Goal: Transaction & Acquisition: Book appointment/travel/reservation

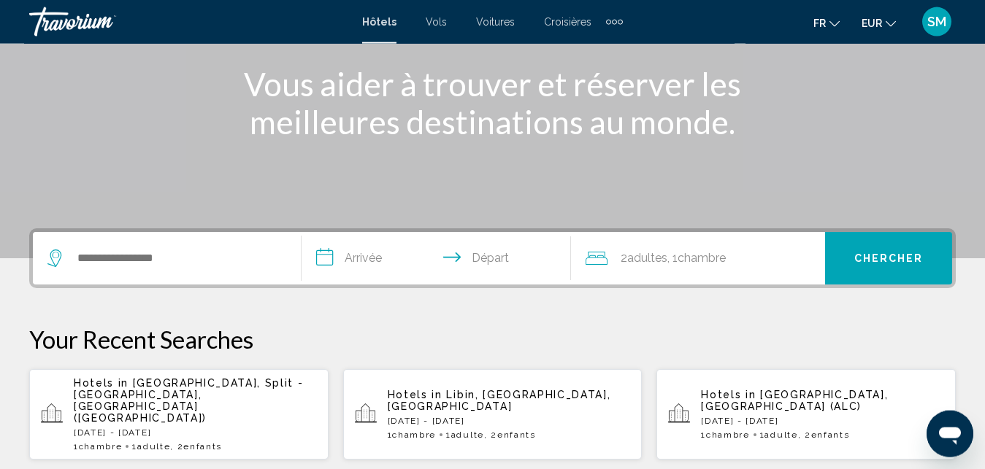
scroll to position [186, 0]
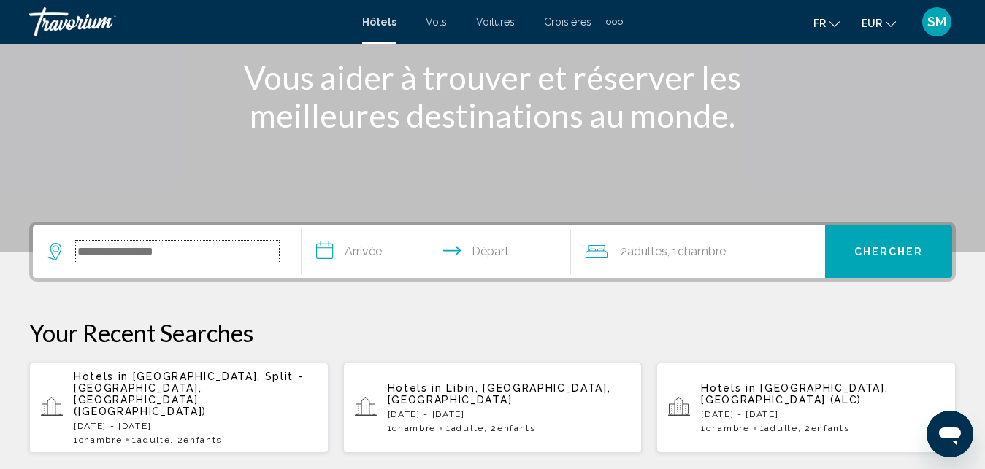
click at [202, 260] on input "Search widget" at bounding box center [177, 252] width 203 height 22
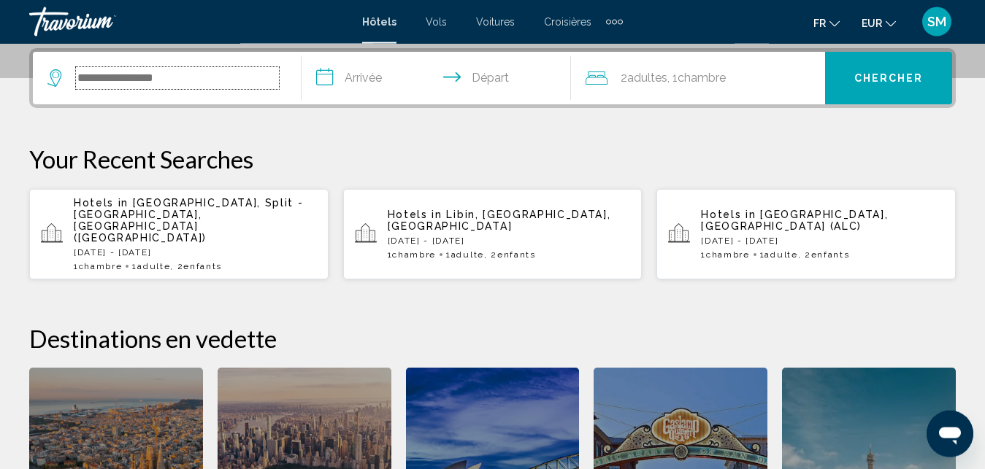
scroll to position [361, 0]
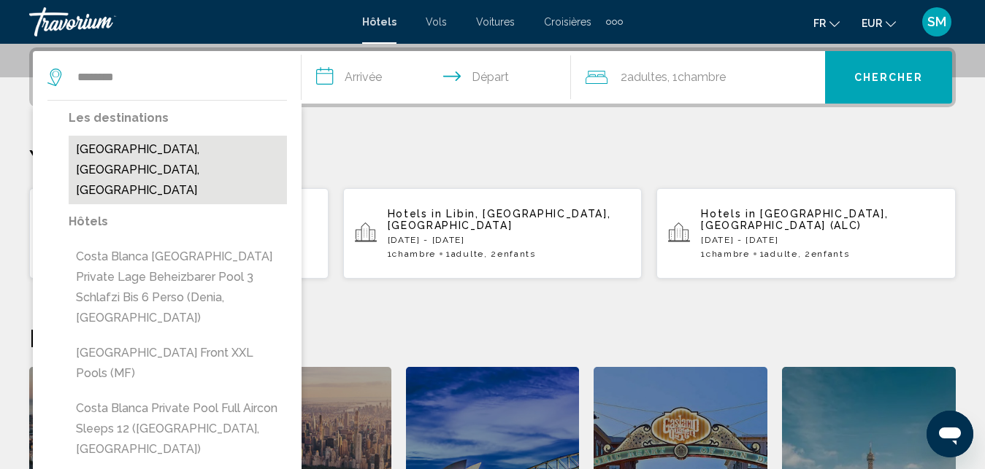
click at [126, 145] on button "[GEOGRAPHIC_DATA], [GEOGRAPHIC_DATA], [GEOGRAPHIC_DATA]" at bounding box center [178, 170] width 218 height 69
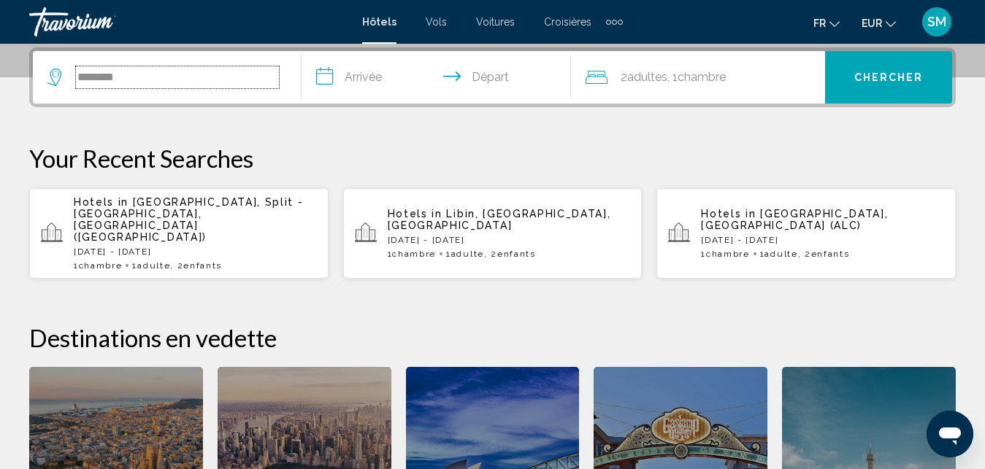
type input "**********"
click at [393, 86] on input "**********" at bounding box center [438, 79] width 274 height 57
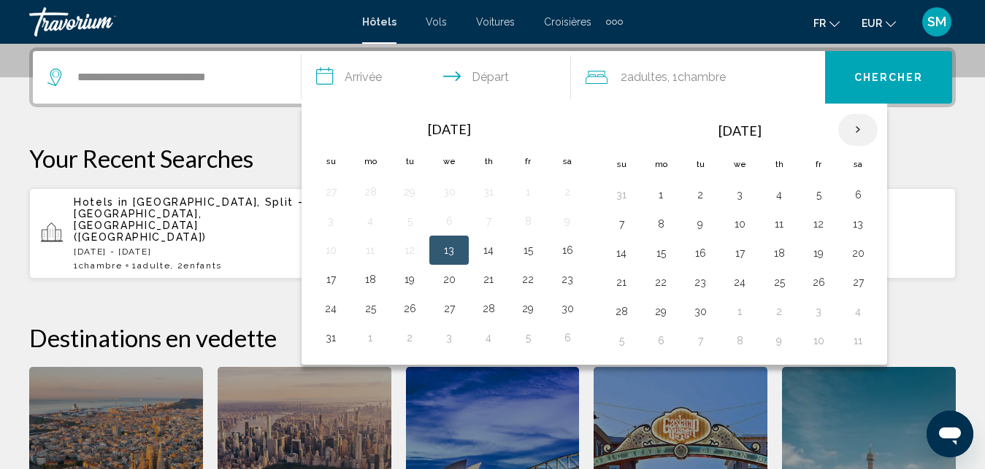
click at [861, 131] on th "Next month" at bounding box center [857, 130] width 39 height 32
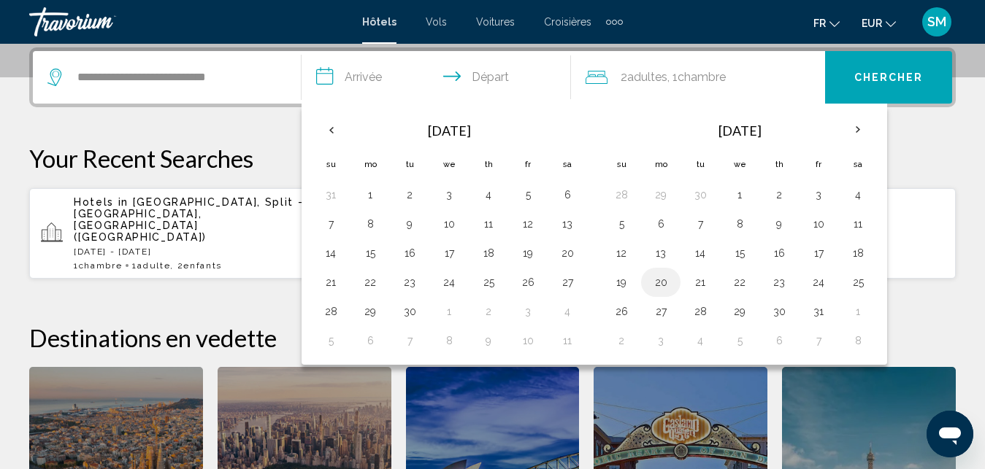
click at [664, 285] on button "20" at bounding box center [660, 282] width 23 height 20
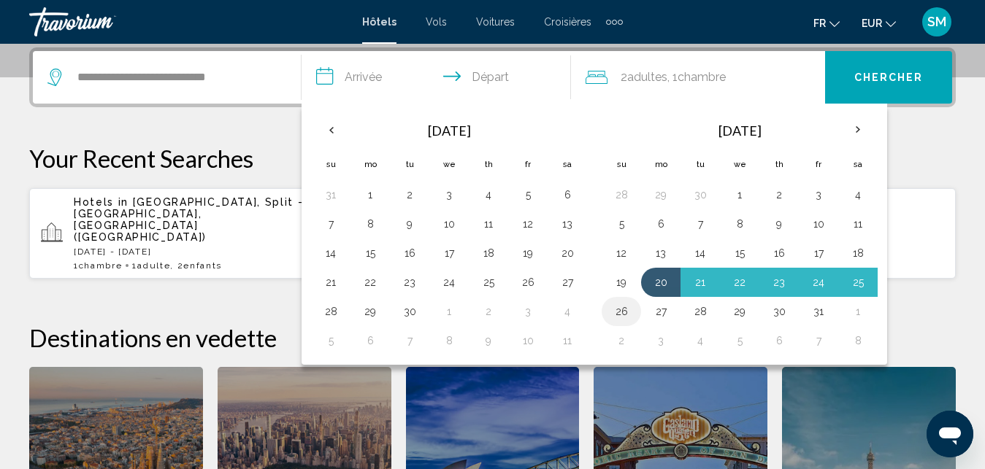
click at [618, 313] on button "26" at bounding box center [621, 311] width 23 height 20
type input "**********"
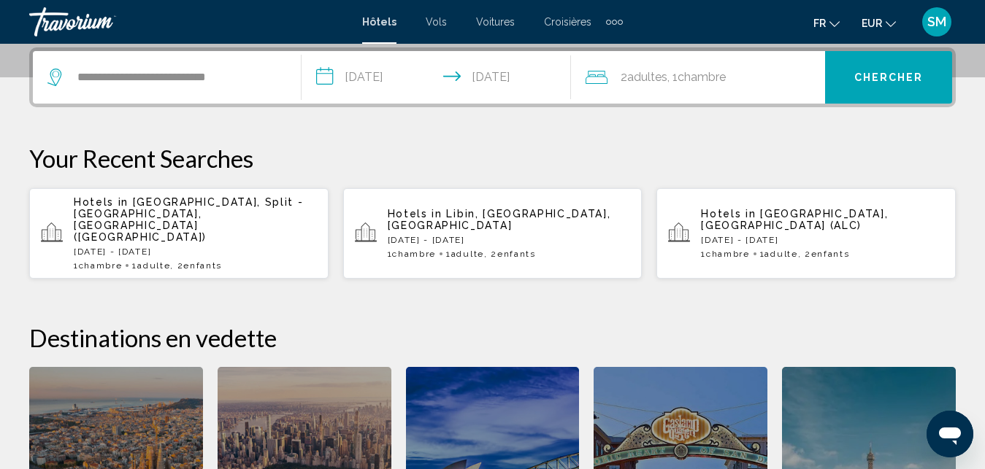
click at [775, 80] on div "2 Adulte Adultes , 1 Chambre pièces" at bounding box center [704, 77] width 239 height 20
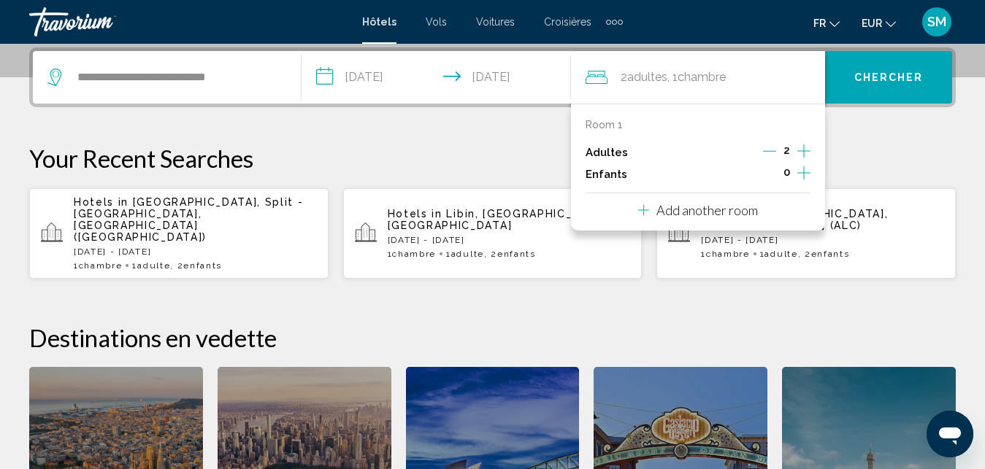
click at [775, 153] on icon "Decrement adults" at bounding box center [769, 151] width 13 height 13
click at [799, 172] on icon "Increment children" at bounding box center [803, 173] width 13 height 18
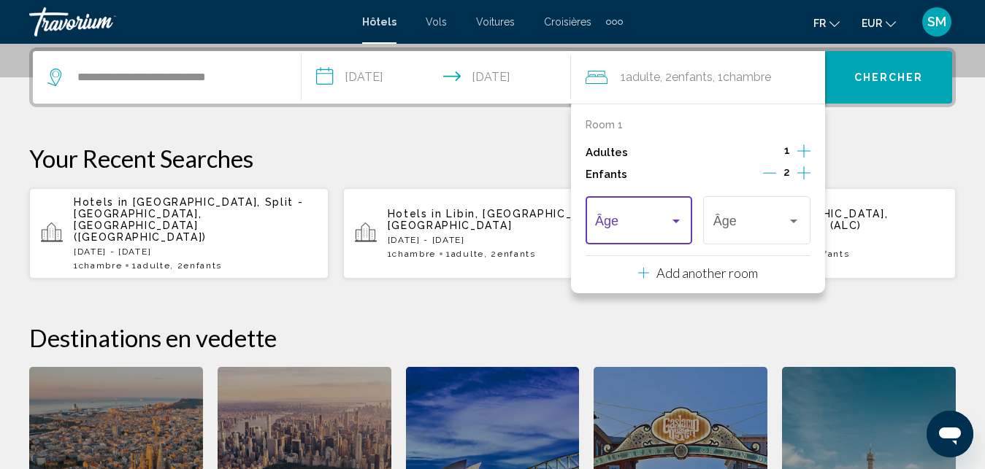
click at [676, 226] on div "Travelers: 1 adult, 2 children" at bounding box center [675, 221] width 13 height 12
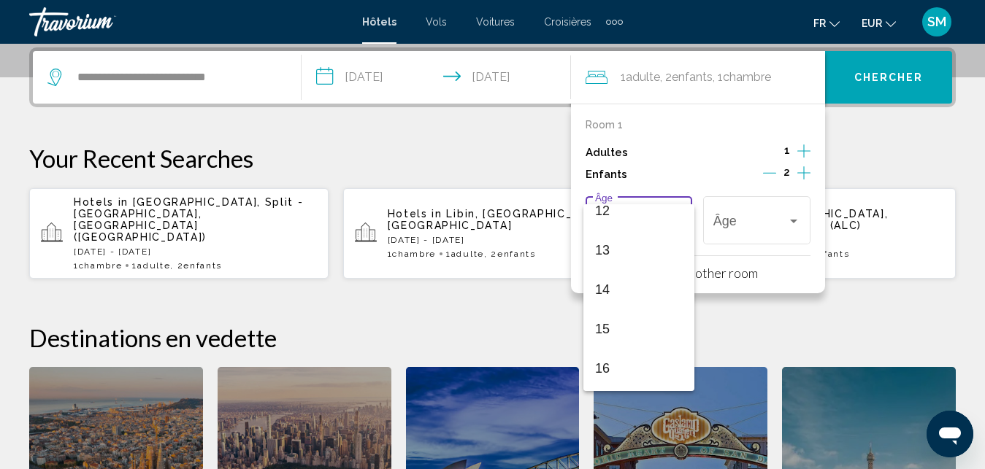
scroll to position [523, 0]
click at [612, 335] on span "16" at bounding box center [639, 331] width 88 height 39
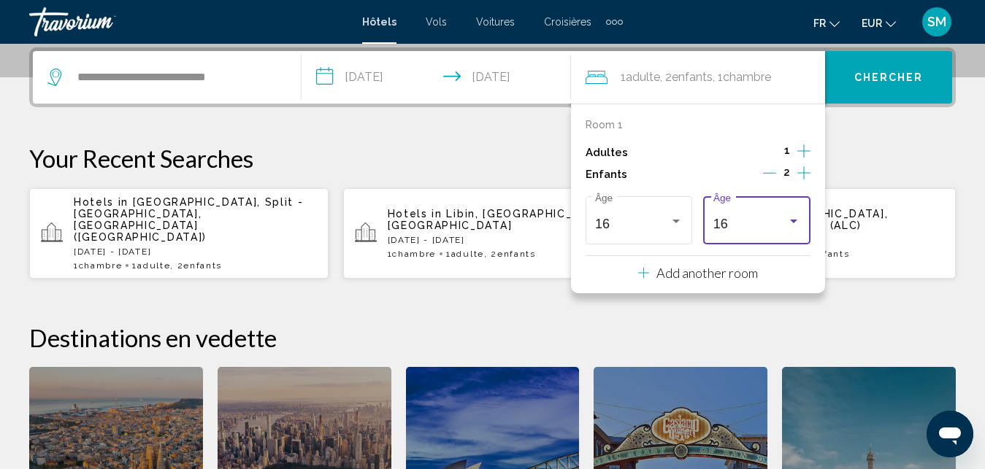
click at [788, 228] on div "16" at bounding box center [757, 224] width 88 height 15
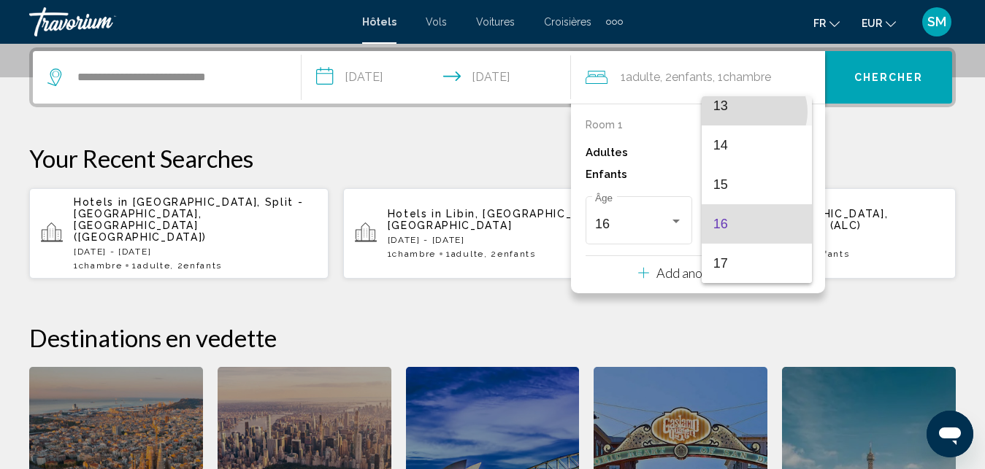
click at [751, 112] on span "13" at bounding box center [757, 105] width 88 height 39
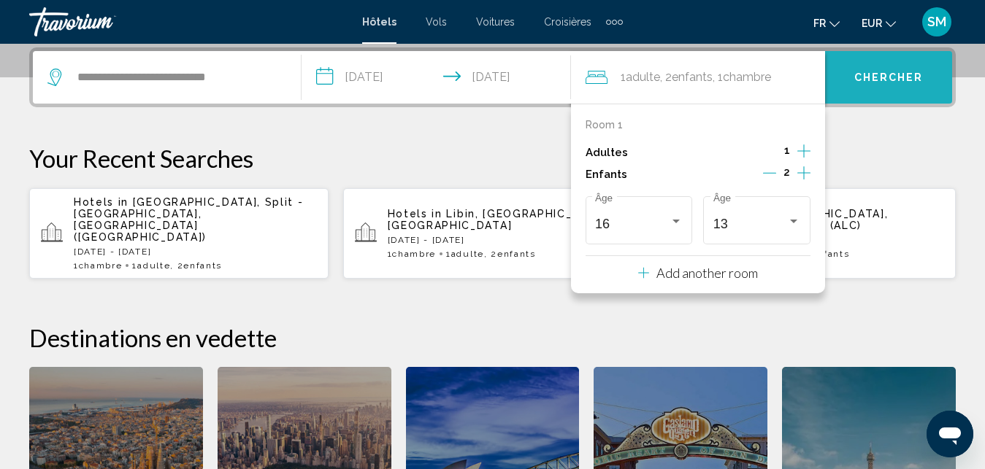
click at [876, 93] on button "Chercher" at bounding box center [888, 77] width 127 height 53
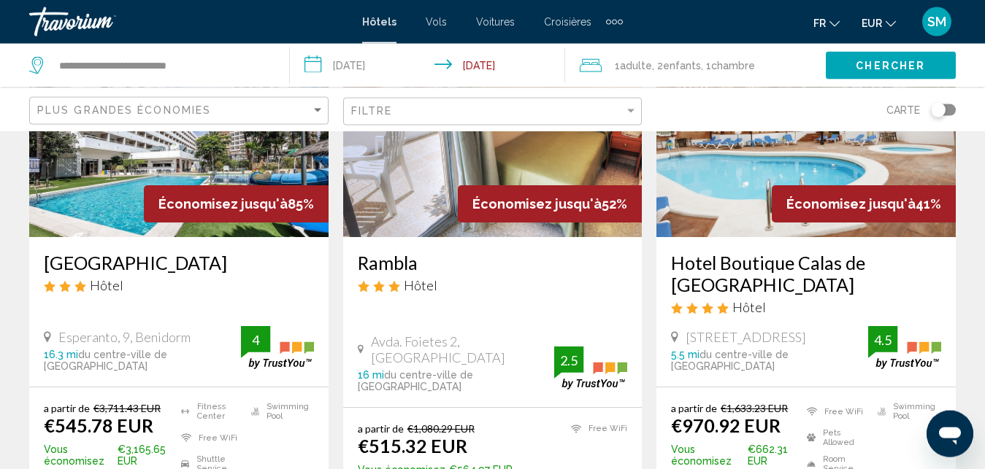
scroll to position [186, 0]
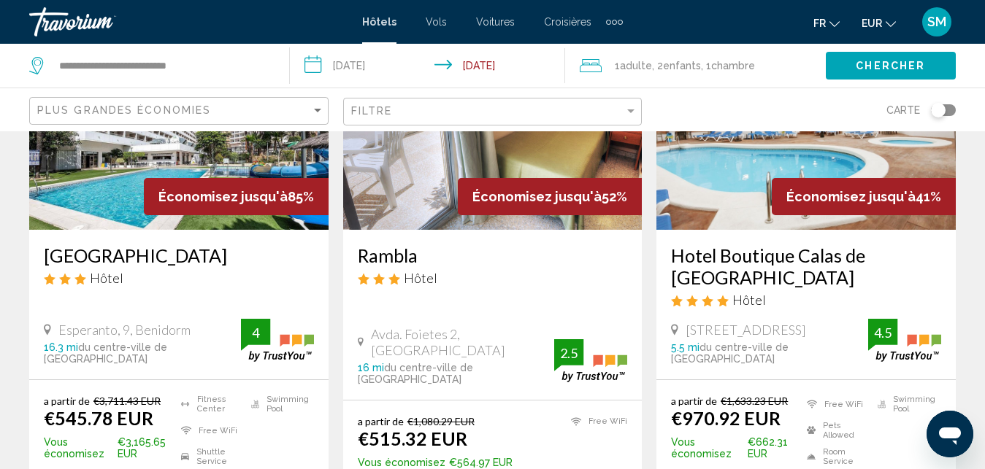
click at [112, 253] on h3 "[GEOGRAPHIC_DATA]" at bounding box center [179, 256] width 270 height 22
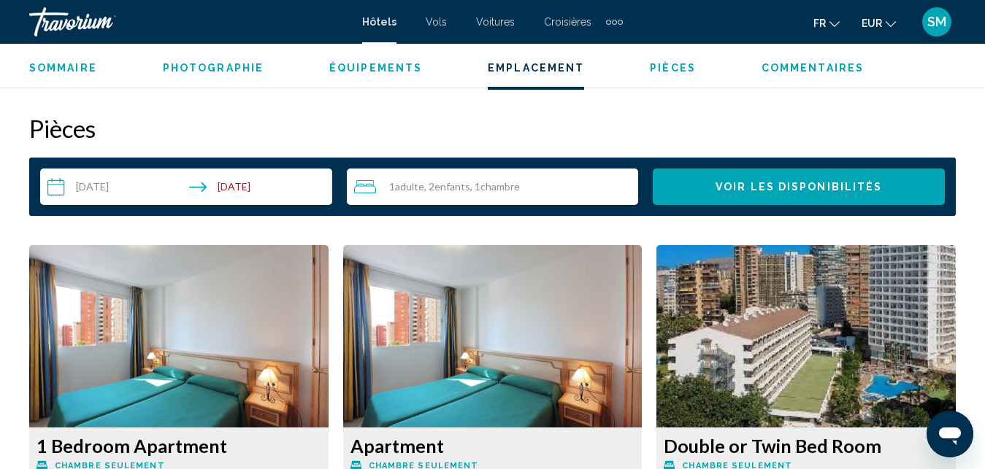
scroll to position [1721, 0]
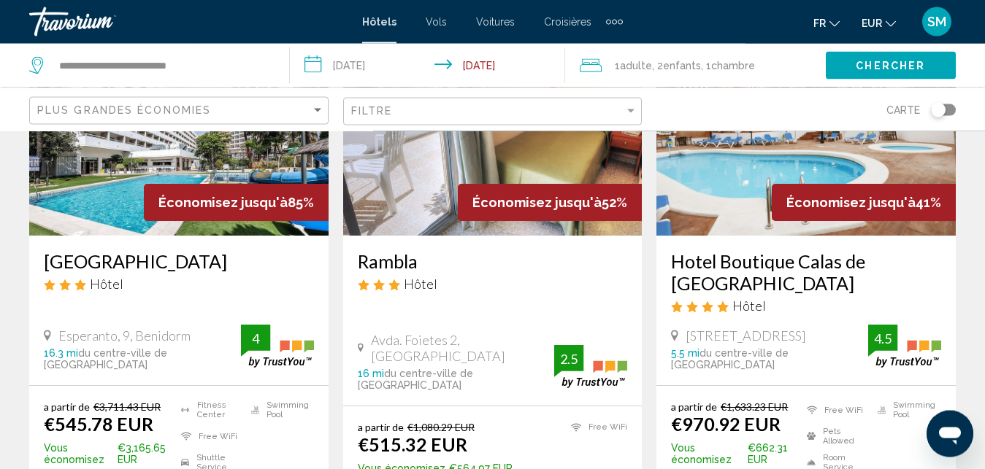
scroll to position [186, 0]
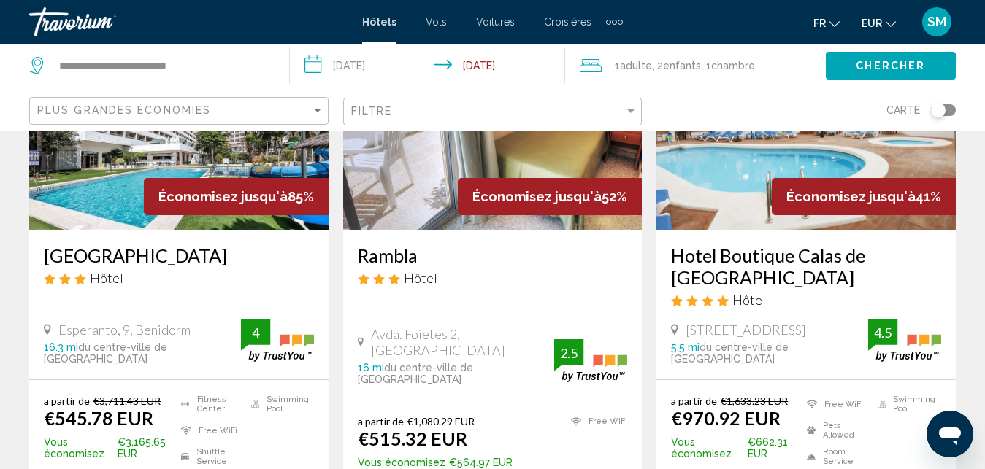
click at [874, 254] on h3 "Hotel Boutique Calas de [GEOGRAPHIC_DATA]" at bounding box center [806, 267] width 270 height 44
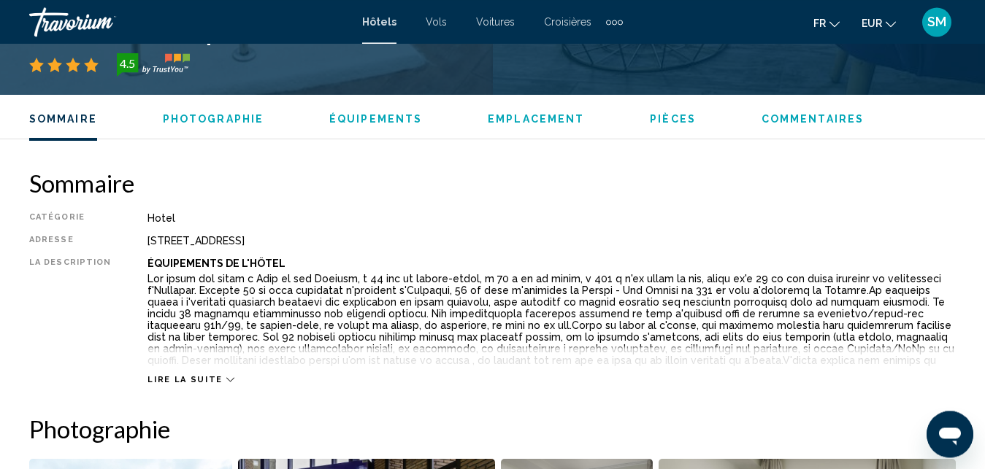
scroll to position [624, 0]
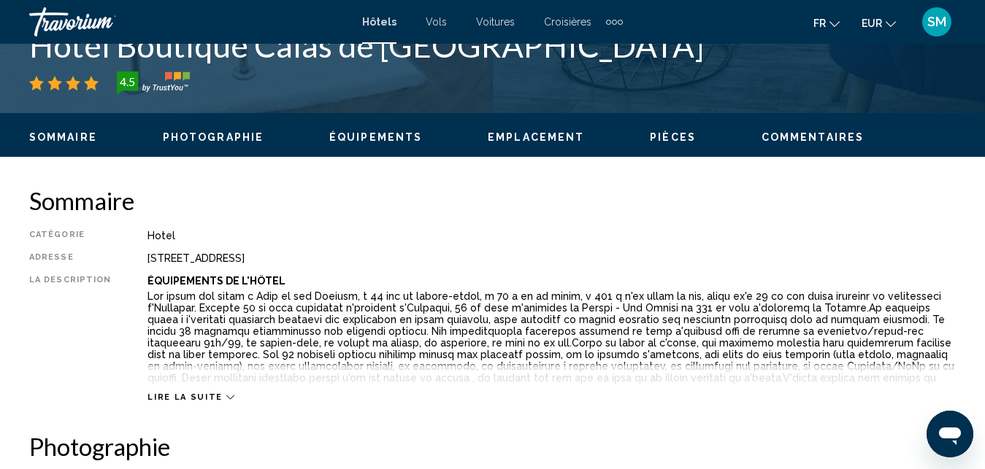
click at [226, 400] on icon "Main content" at bounding box center [230, 397] width 8 height 8
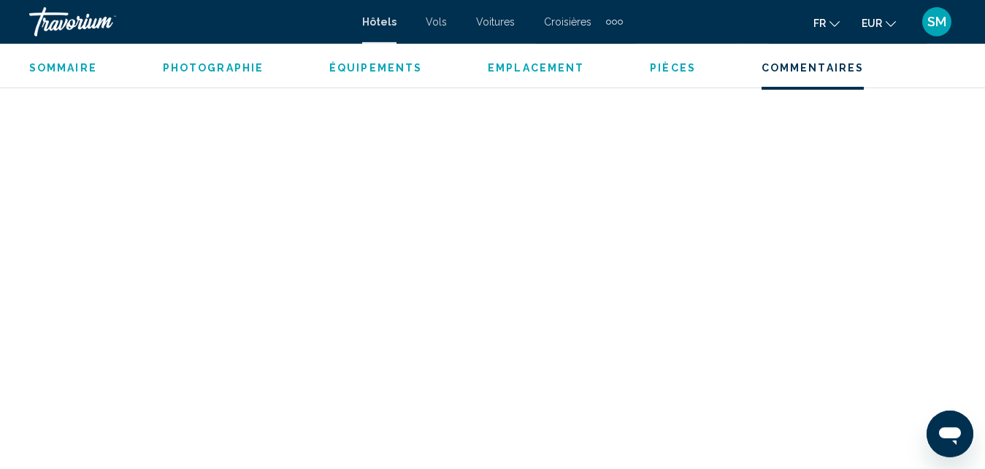
scroll to position [3007, 0]
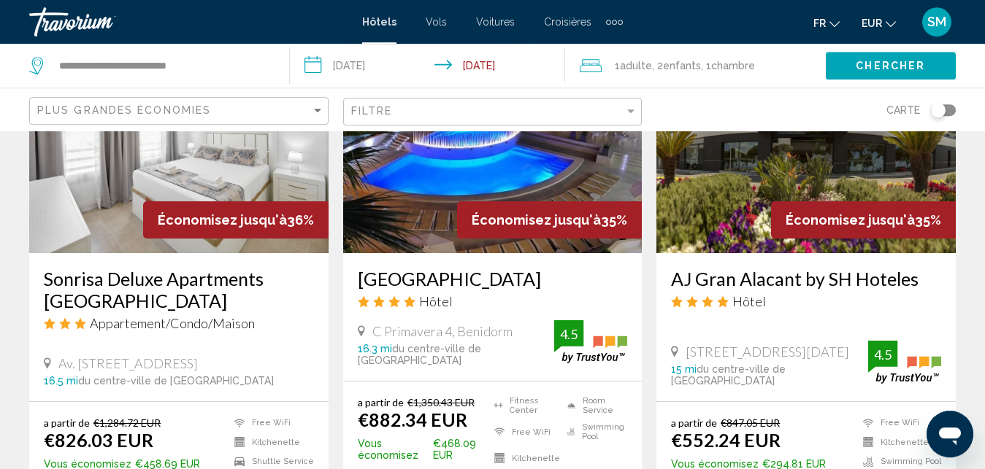
scroll to position [757, 0]
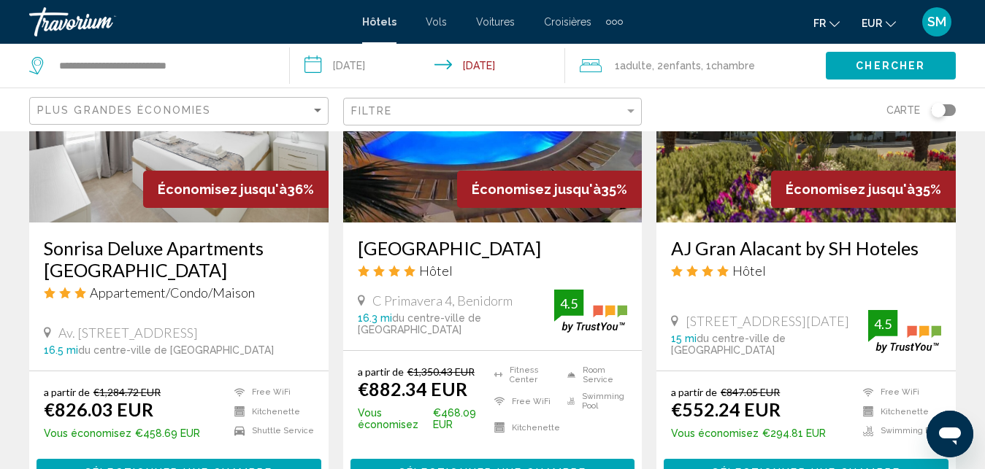
click at [523, 237] on h3 "[GEOGRAPHIC_DATA]" at bounding box center [493, 248] width 270 height 22
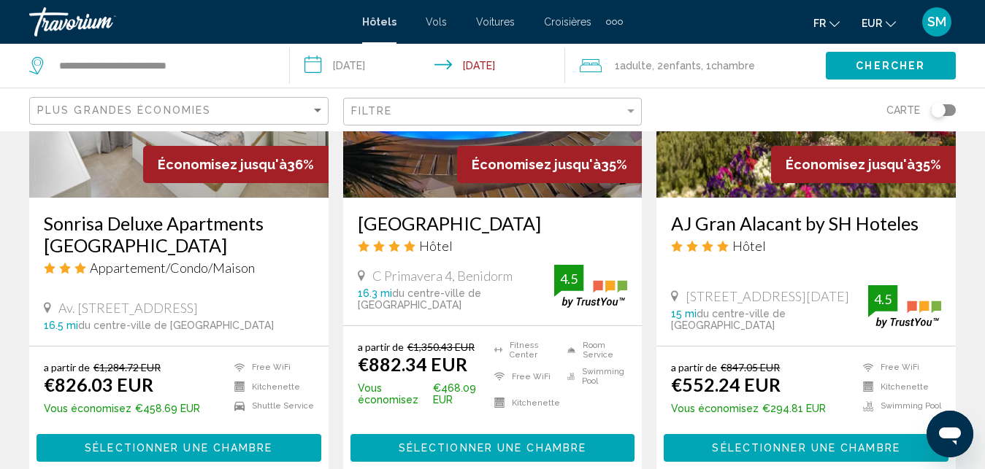
scroll to position [819, 0]
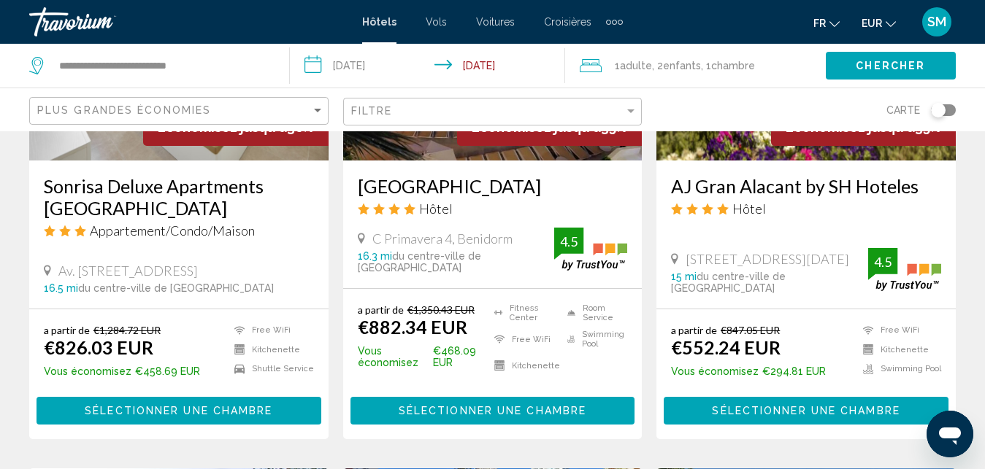
click at [793, 175] on h3 "AJ Gran Alacant by SH Hoteles" at bounding box center [806, 186] width 270 height 22
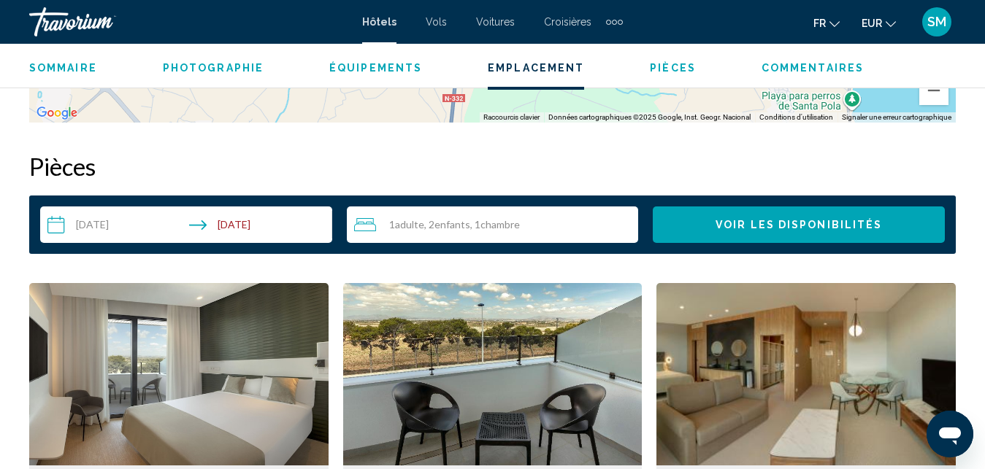
scroll to position [1683, 0]
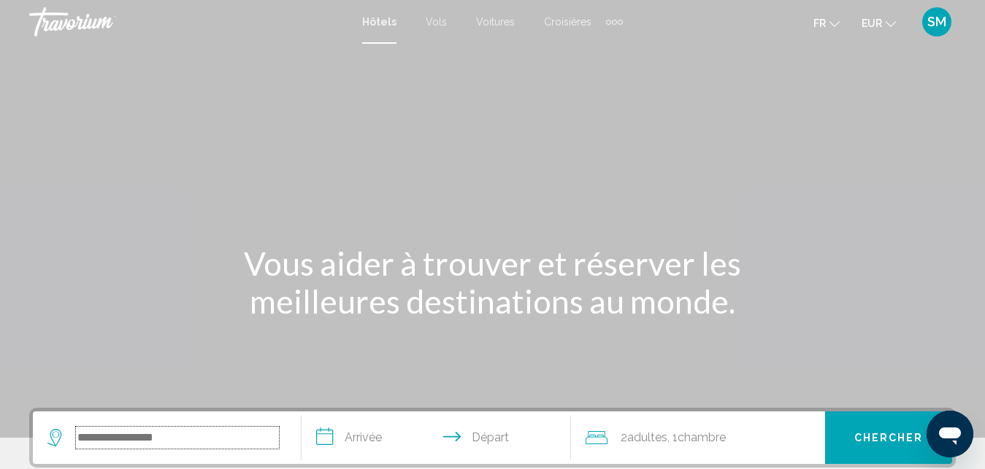
click at [93, 430] on input "Search widget" at bounding box center [177, 438] width 203 height 22
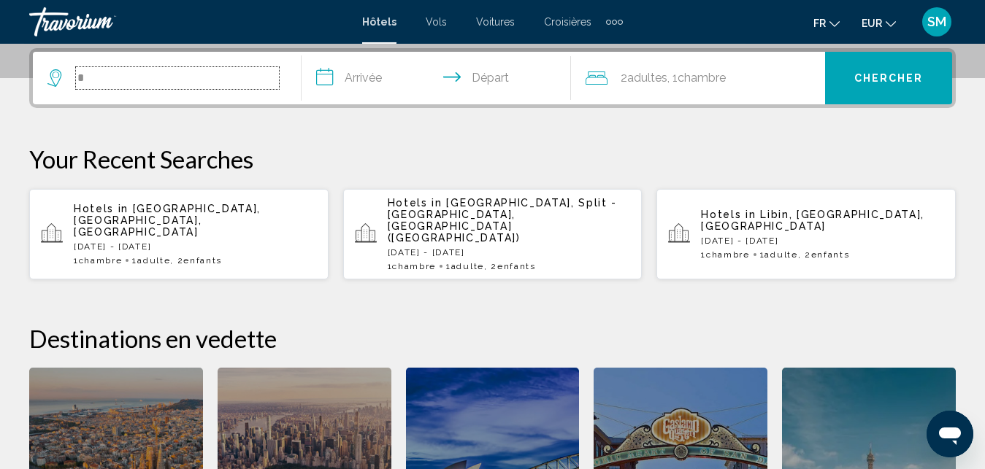
scroll to position [361, 0]
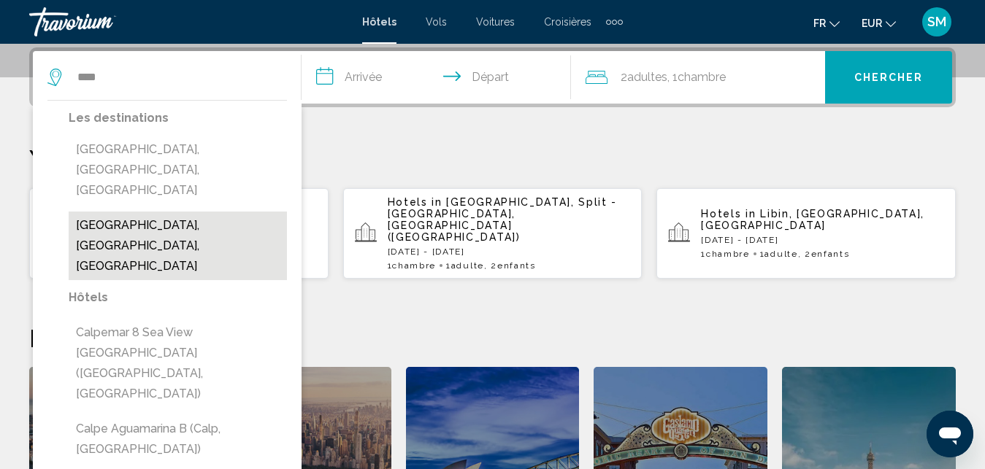
click at [135, 212] on button "[GEOGRAPHIC_DATA], [GEOGRAPHIC_DATA], [GEOGRAPHIC_DATA]" at bounding box center [178, 246] width 218 height 69
type input "**********"
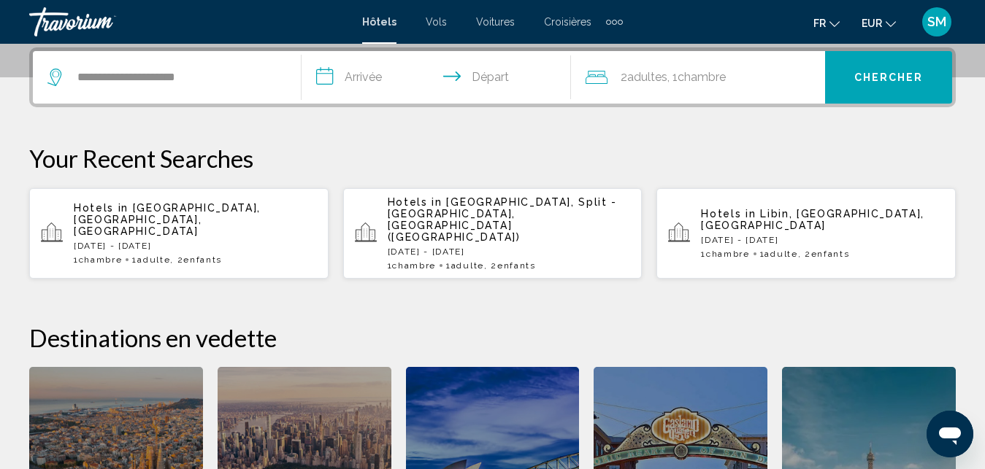
click at [389, 82] on input "**********" at bounding box center [438, 79] width 274 height 57
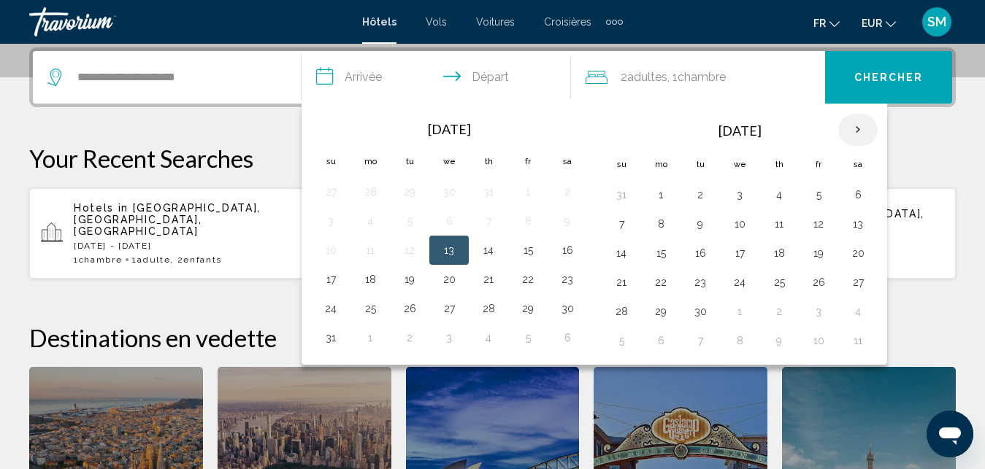
click at [854, 126] on th "Next month" at bounding box center [857, 130] width 39 height 32
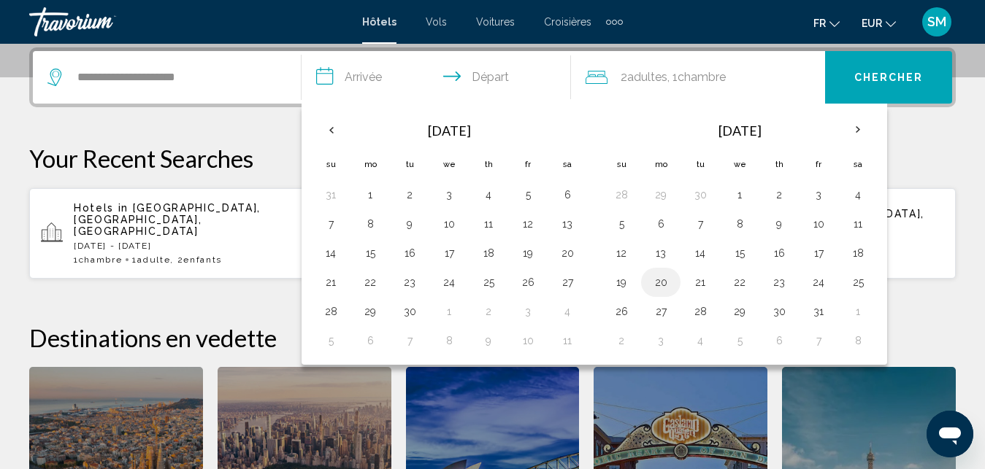
click at [662, 275] on button "20" at bounding box center [660, 282] width 23 height 20
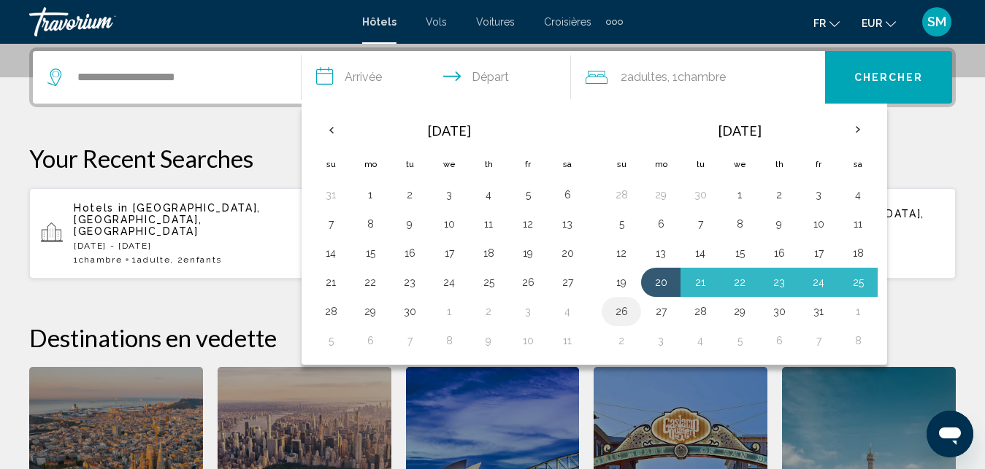
click at [623, 316] on button "26" at bounding box center [621, 311] width 23 height 20
type input "**********"
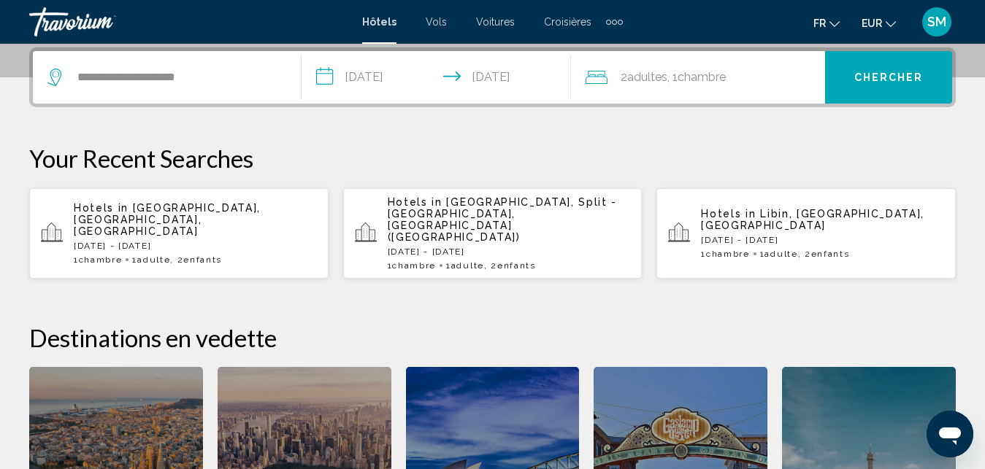
click at [718, 83] on span "Chambre" at bounding box center [701, 77] width 48 height 14
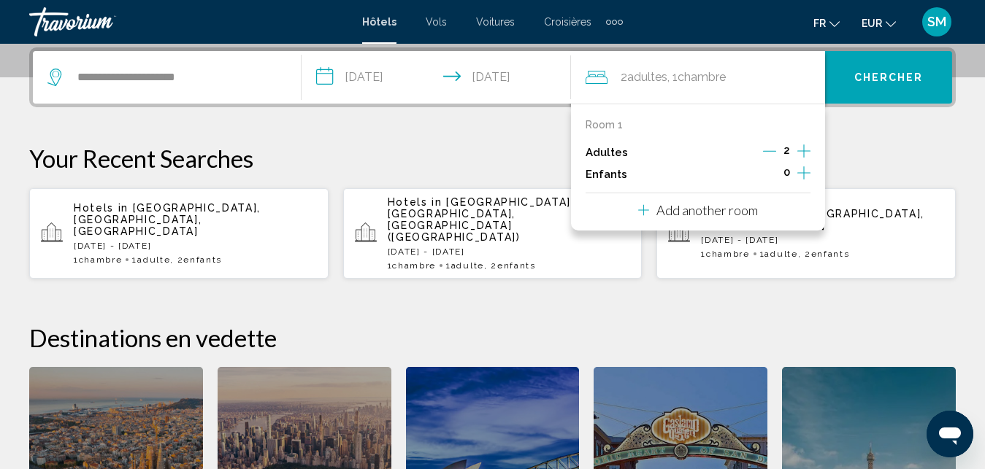
click at [768, 154] on icon "Decrement adults" at bounding box center [769, 151] width 13 height 13
click at [800, 171] on icon "Increment children" at bounding box center [803, 173] width 13 height 18
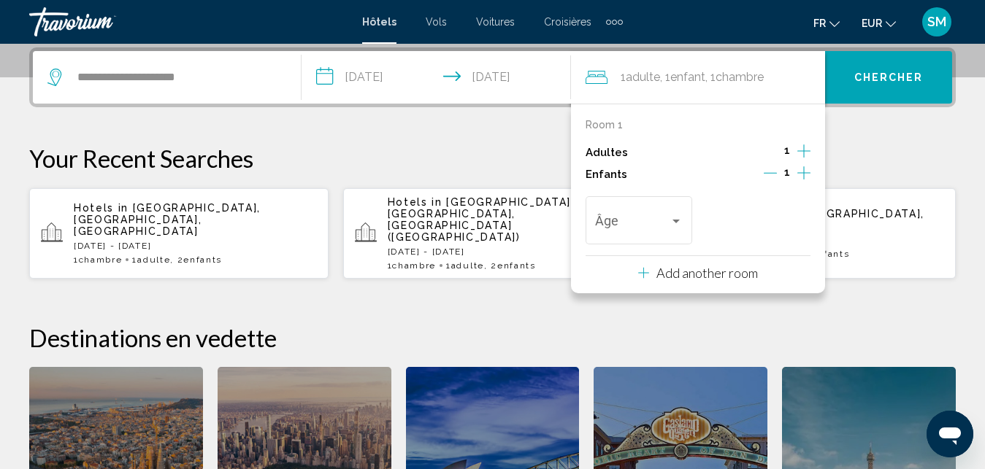
click at [800, 171] on icon "Increment children" at bounding box center [803, 173] width 13 height 18
click at [676, 230] on div "Travelers: 1 adult, 2 children" at bounding box center [639, 224] width 88 height 15
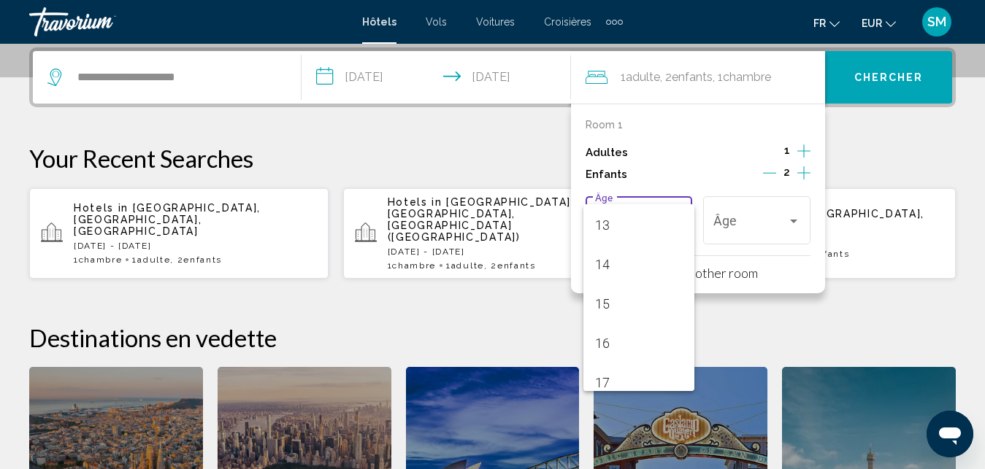
scroll to position [523, 0]
click at [626, 339] on span "16" at bounding box center [639, 331] width 88 height 39
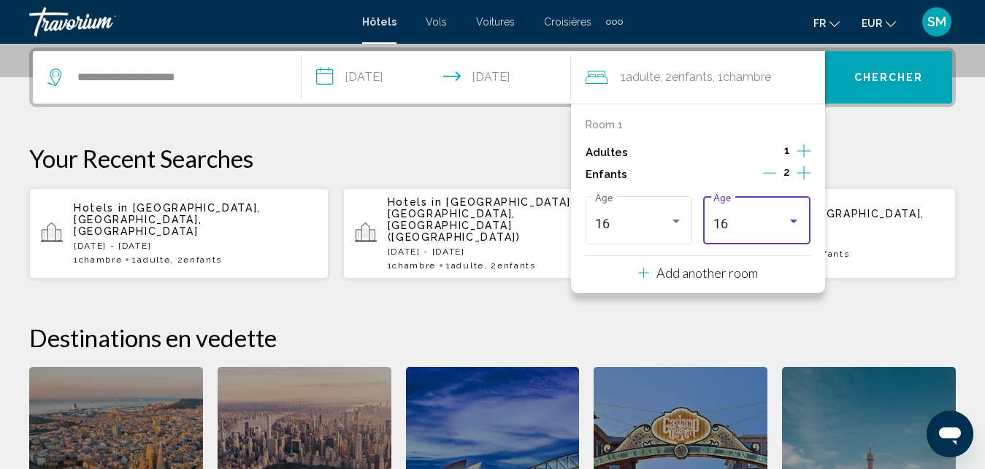
click at [803, 223] on div "16 Âge" at bounding box center [756, 219] width 107 height 52
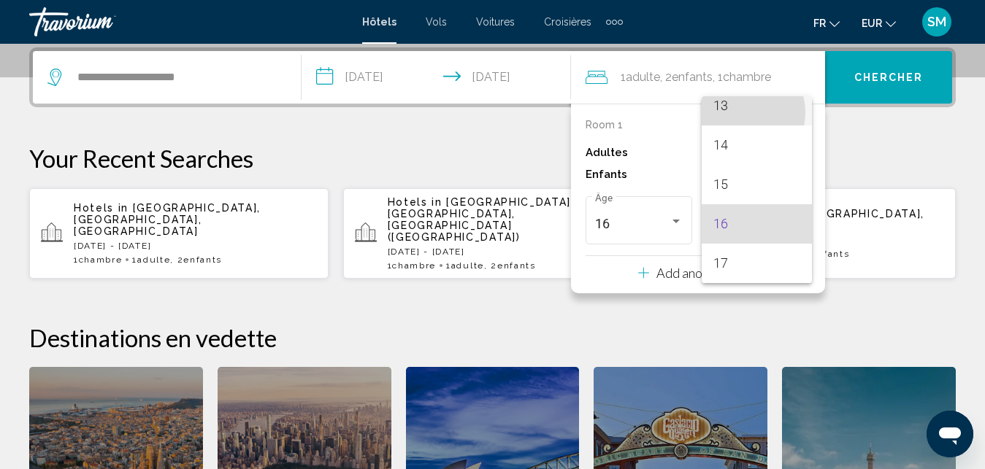
click at [740, 112] on span "13" at bounding box center [757, 105] width 88 height 39
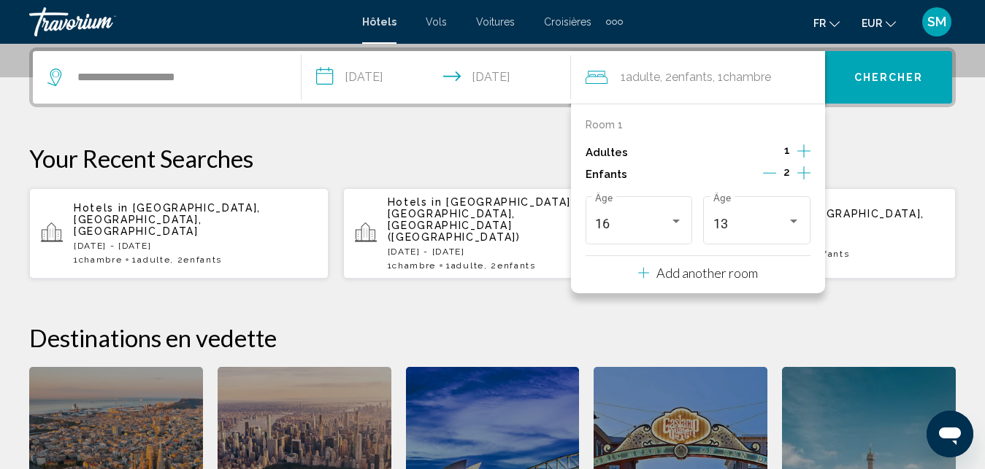
click at [872, 78] on span "Chercher" at bounding box center [888, 78] width 69 height 12
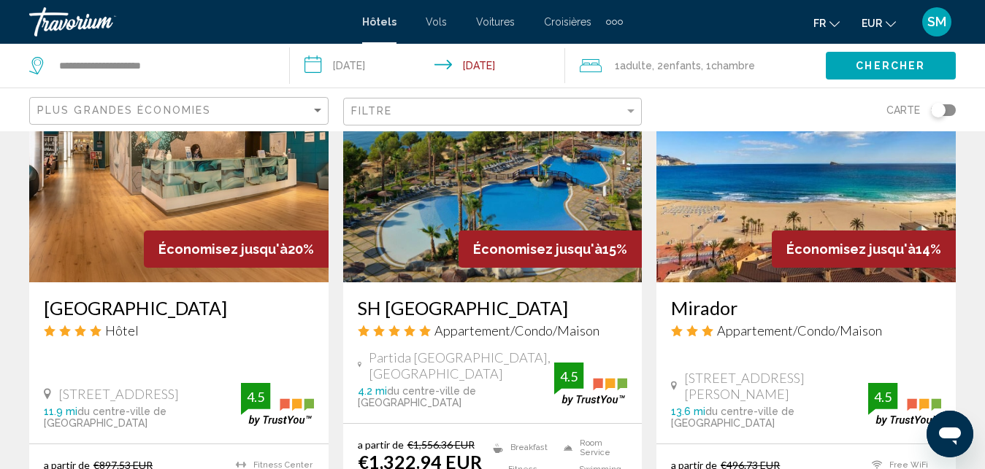
scroll to position [1812, 0]
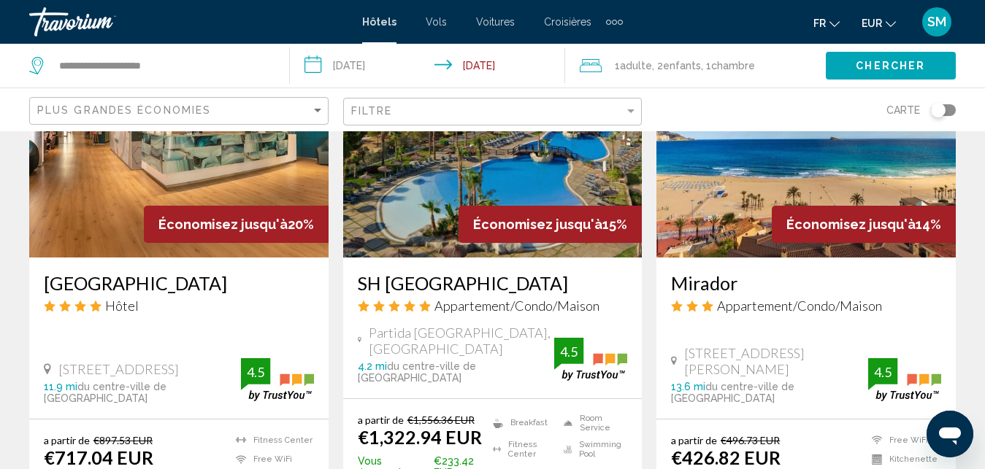
click at [715, 285] on h3 "Mirador" at bounding box center [806, 283] width 270 height 22
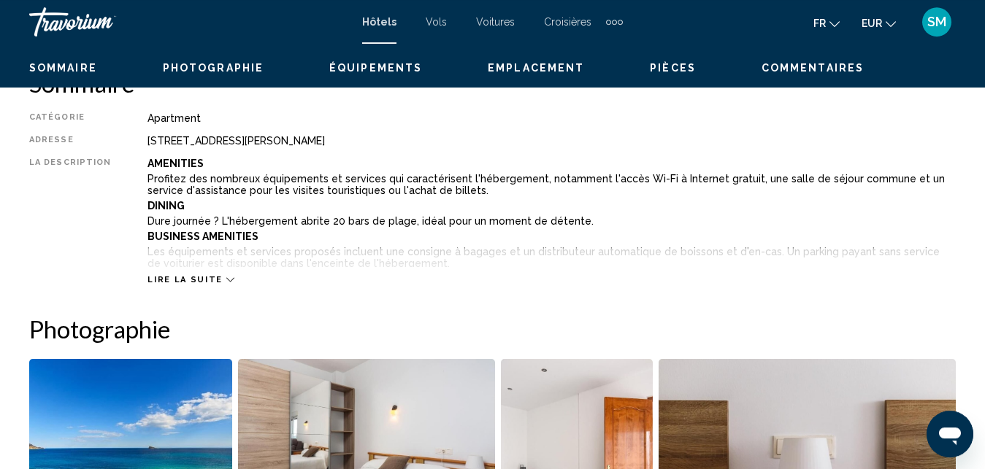
scroll to position [635, 0]
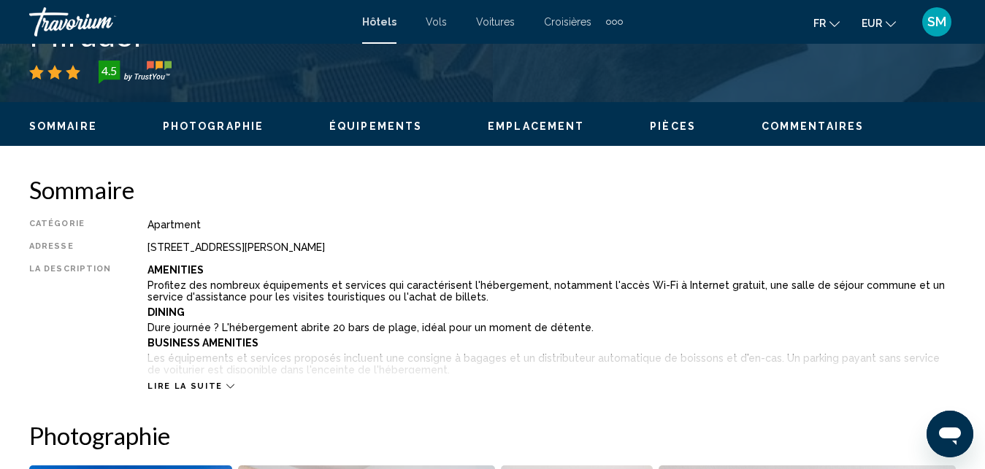
click at [226, 383] on icon "Main content" at bounding box center [230, 387] width 8 height 8
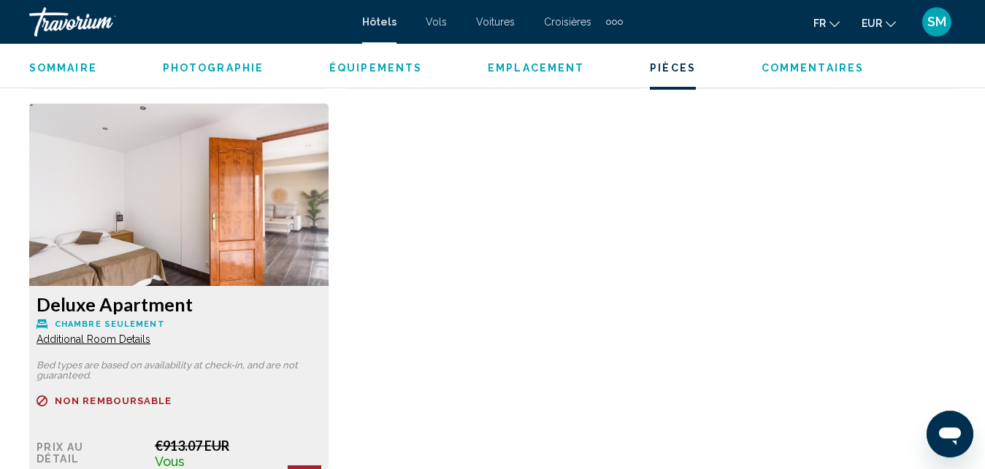
scroll to position [3316, 0]
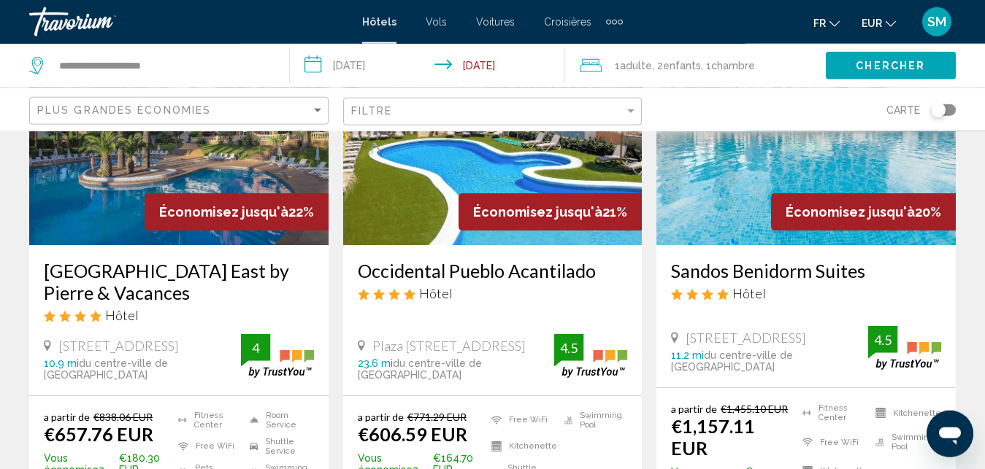
scroll to position [1266, 0]
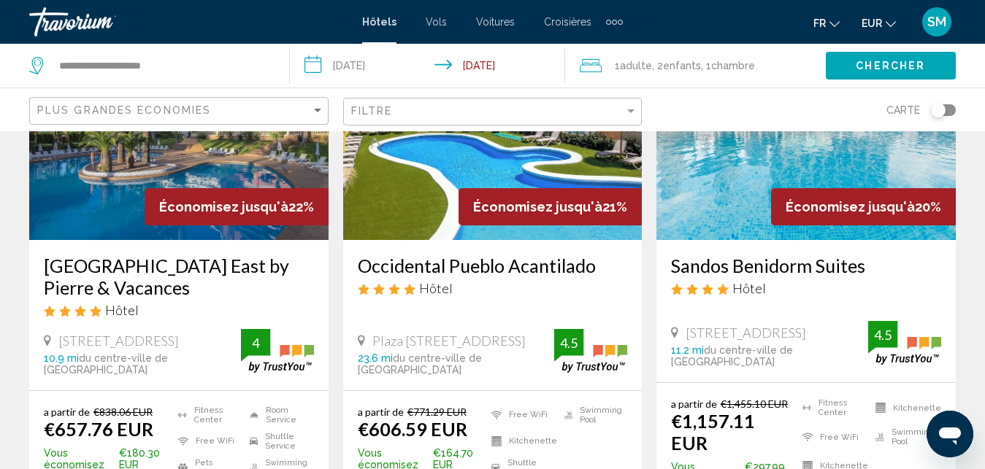
click at [410, 261] on h3 "Occidental Pueblo Acantilado" at bounding box center [493, 266] width 270 height 22
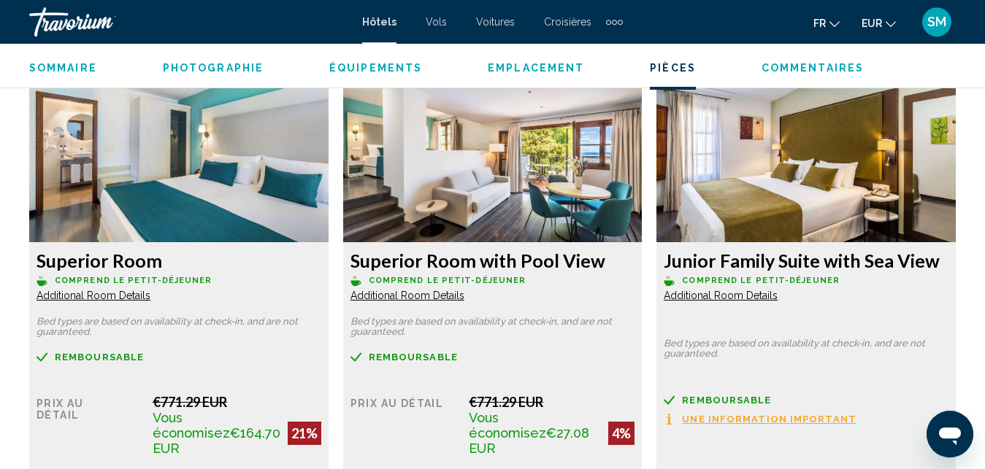
scroll to position [2288, 0]
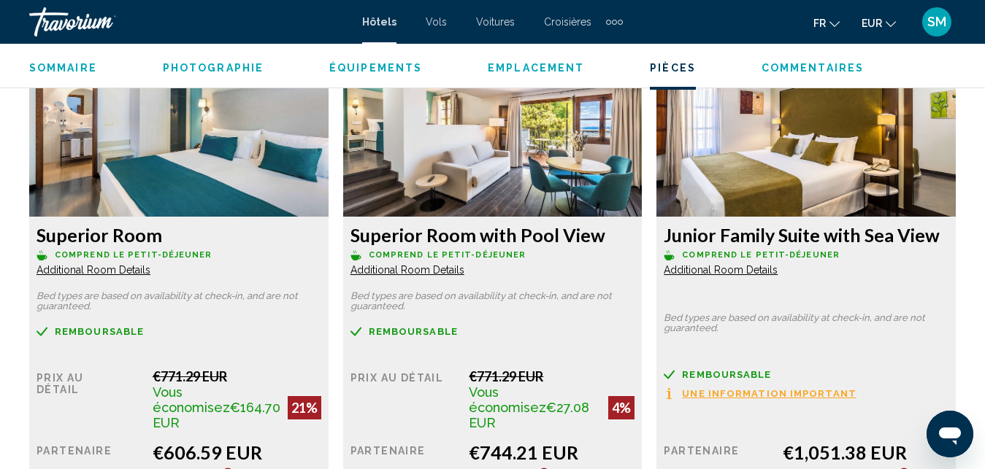
click at [128, 267] on span "Additional Room Details" at bounding box center [93, 270] width 114 height 12
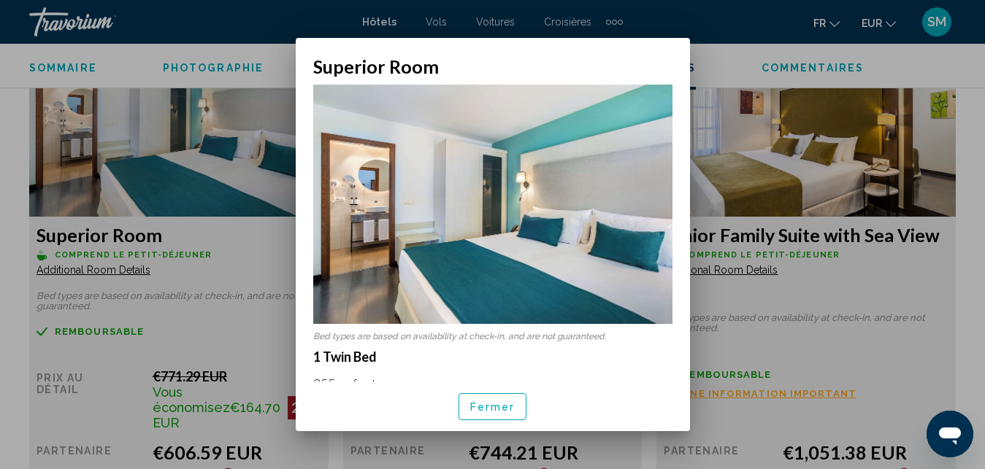
scroll to position [0, 0]
click at [518, 401] on button "Fermer" at bounding box center [492, 406] width 69 height 27
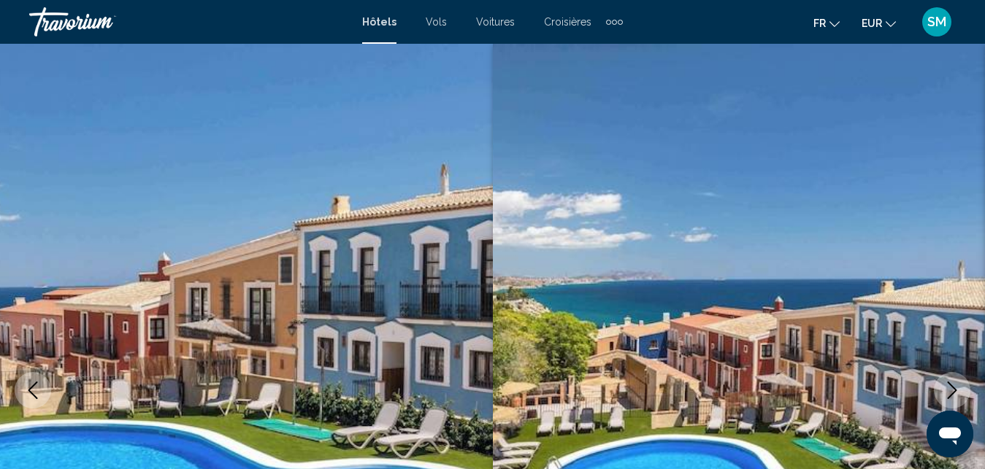
scroll to position [2288, 0]
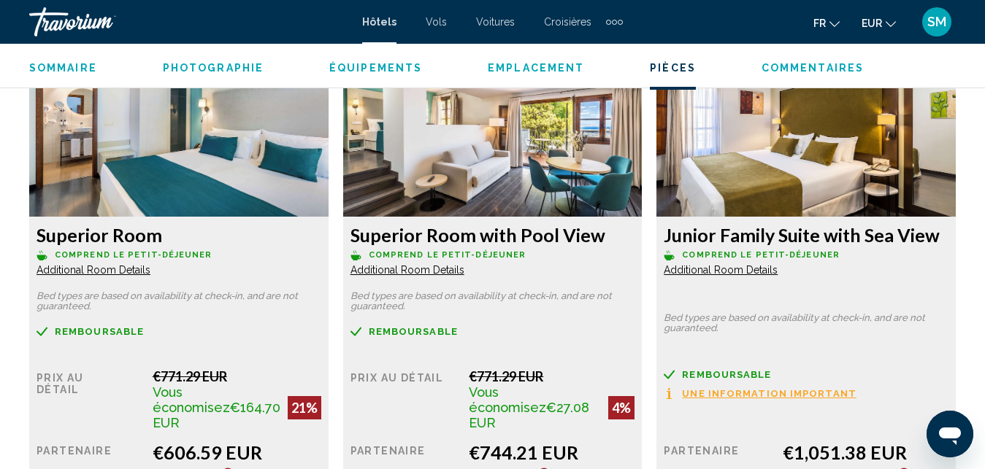
click at [150, 269] on span "Additional Room Details" at bounding box center [93, 270] width 114 height 12
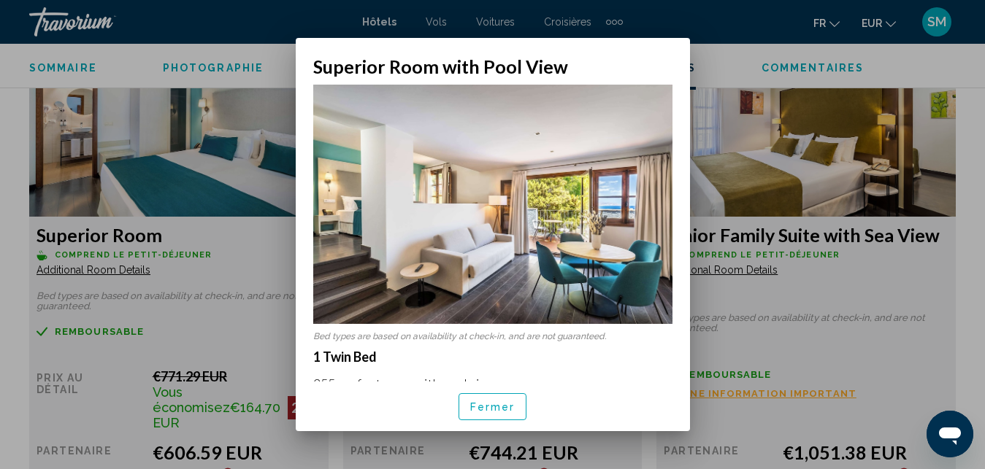
click at [452, 269] on img at bounding box center [492, 204] width 359 height 239
click at [488, 409] on span "Fermer" at bounding box center [492, 407] width 45 height 12
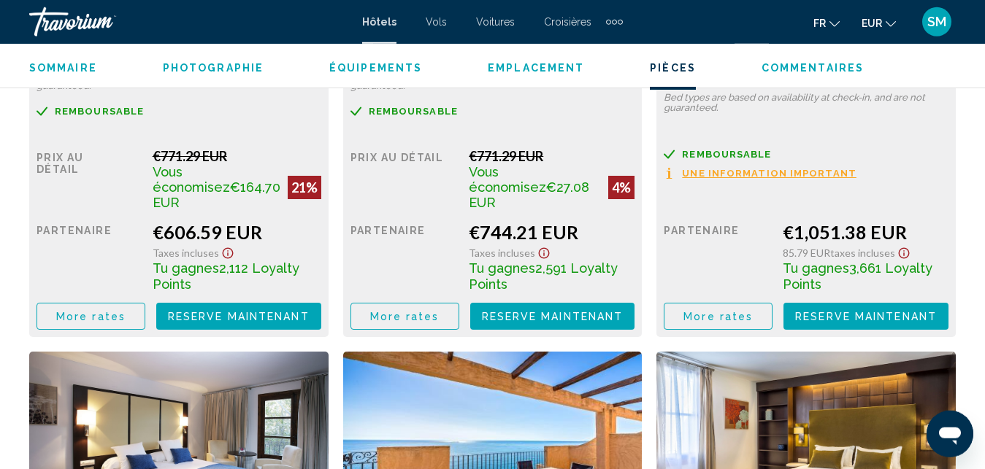
scroll to position [2512, 0]
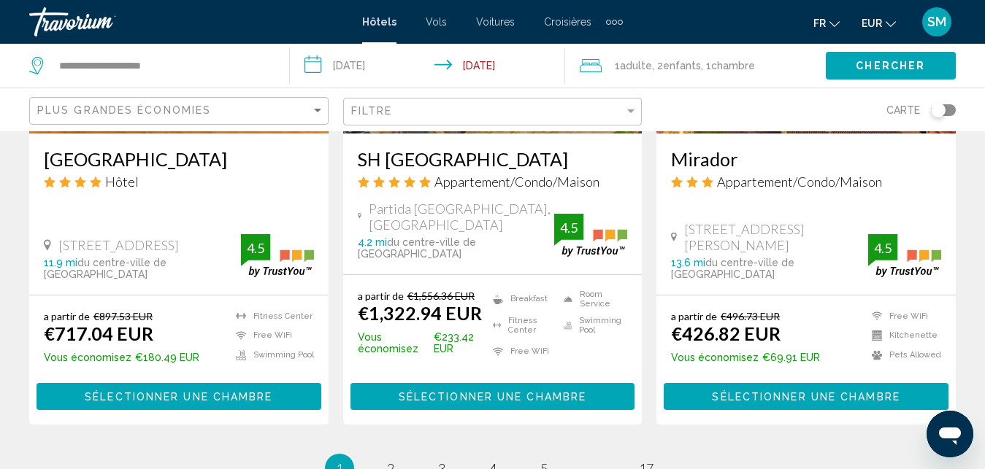
scroll to position [1973, 0]
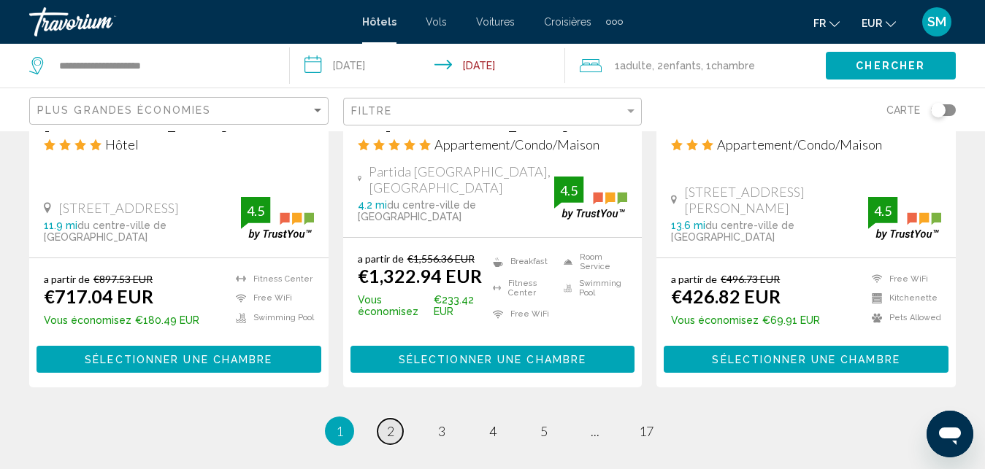
click at [391, 423] on span "2" at bounding box center [390, 431] width 7 height 16
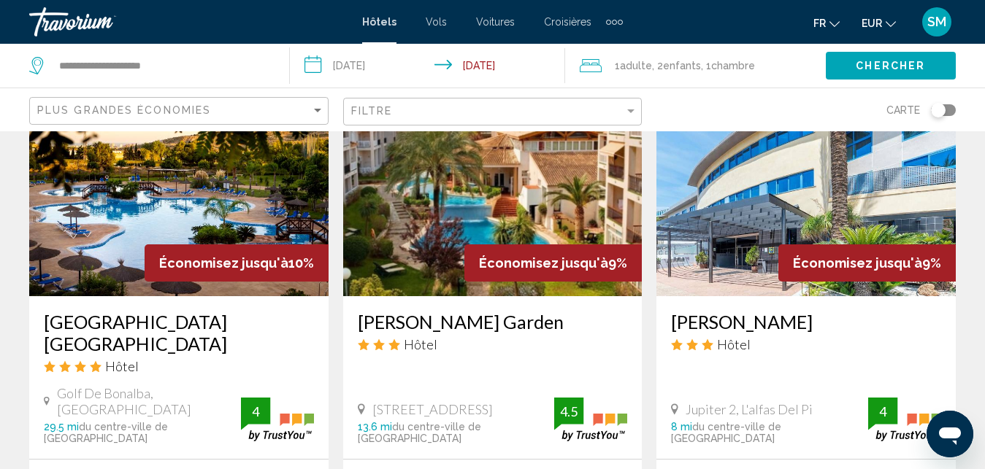
scroll to position [1266, 0]
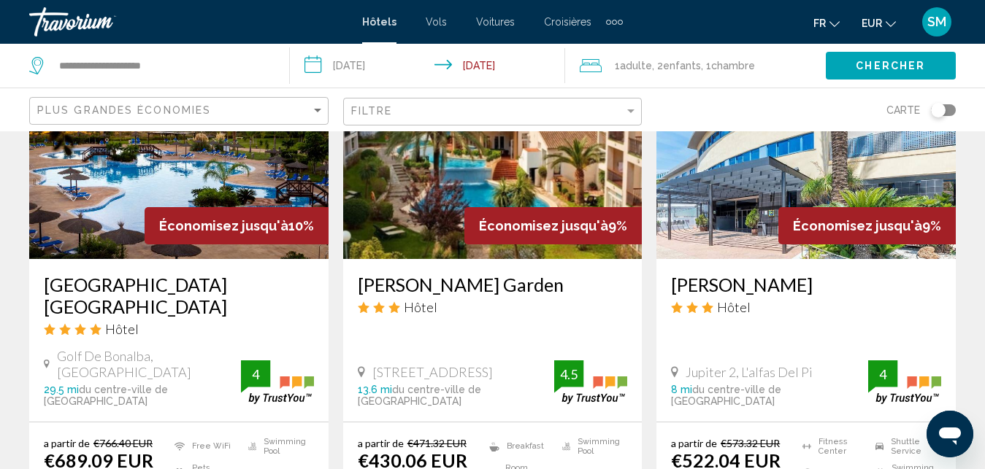
click at [174, 274] on h3 "[GEOGRAPHIC_DATA] [GEOGRAPHIC_DATA]" at bounding box center [179, 296] width 270 height 44
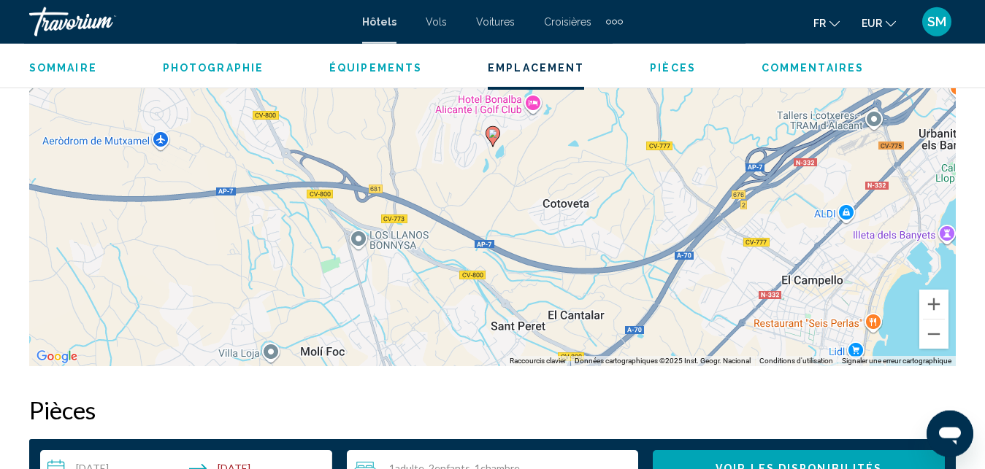
scroll to position [1770, 0]
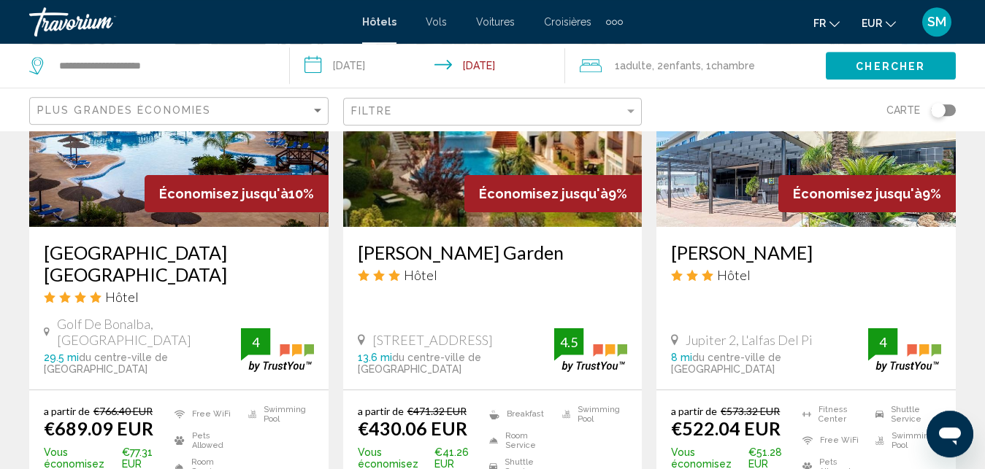
scroll to position [1303, 0]
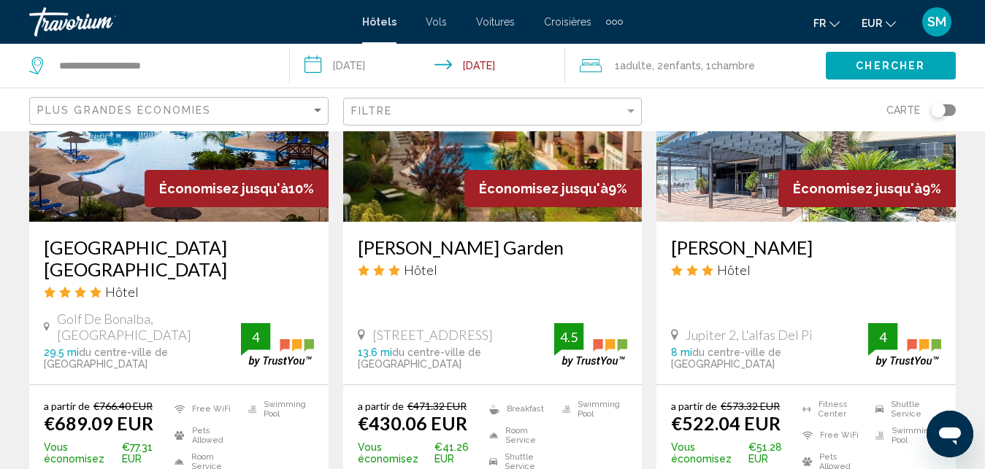
click at [404, 237] on h3 "[PERSON_NAME] Garden" at bounding box center [493, 248] width 270 height 22
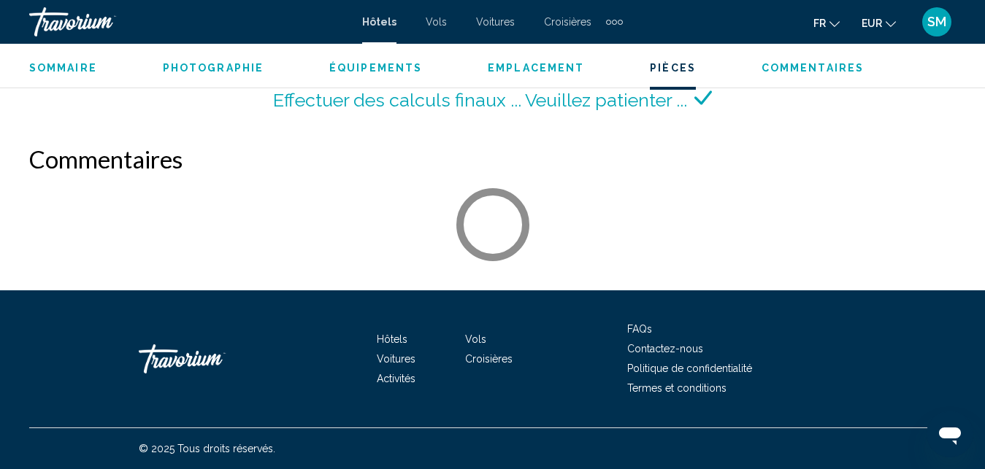
scroll to position [2394, 0]
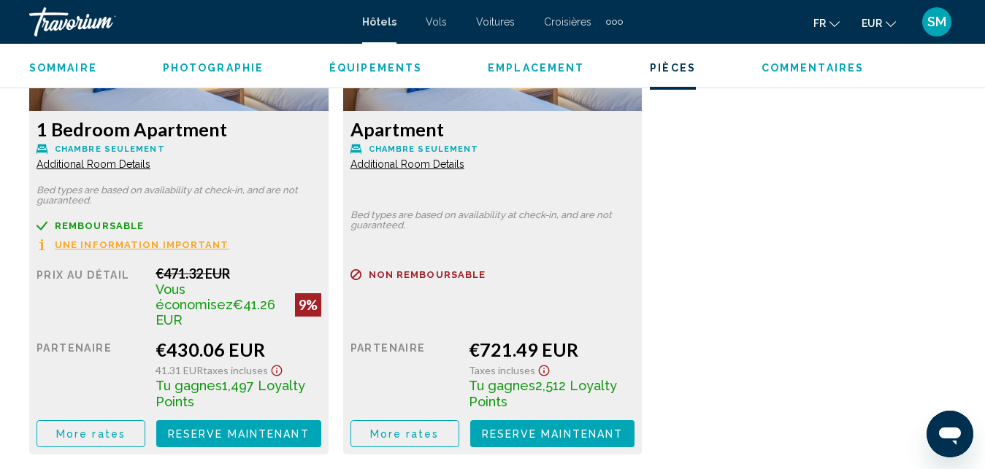
click at [113, 171] on div "1 Bedroom Apartment Chambre seulement Additional Room Details Bed types are bas…" at bounding box center [178, 283] width 299 height 344
click at [112, 163] on span "Additional Room Details" at bounding box center [93, 164] width 114 height 12
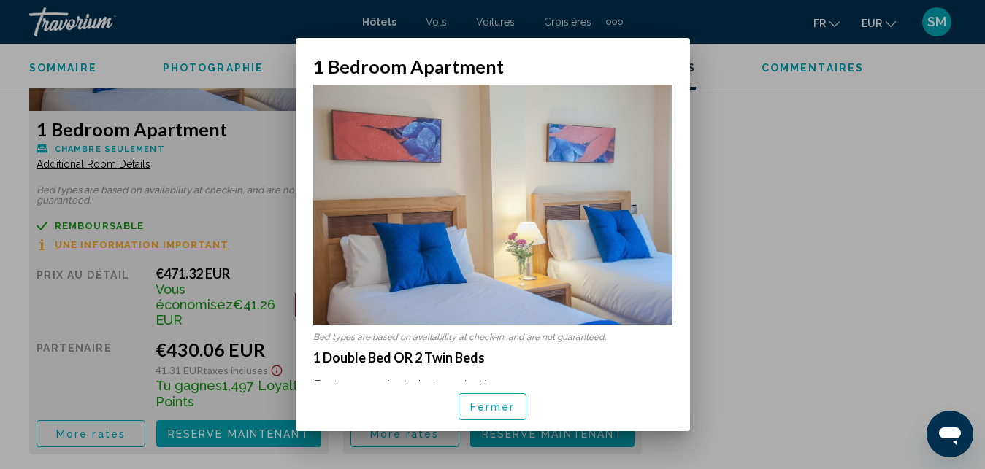
scroll to position [0, 0]
click at [483, 414] on button "Fermer" at bounding box center [492, 406] width 69 height 27
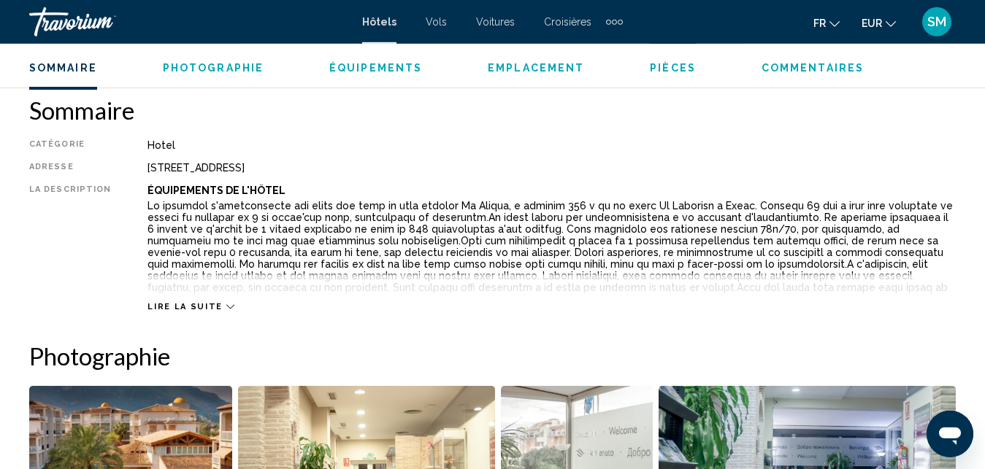
scroll to position [707, 0]
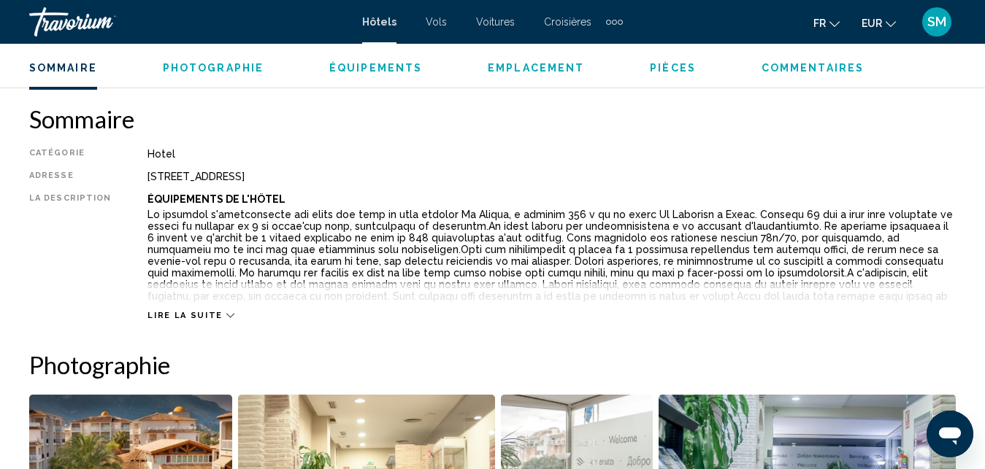
click at [214, 312] on div "Lire la suite" at bounding box center [190, 315] width 86 height 9
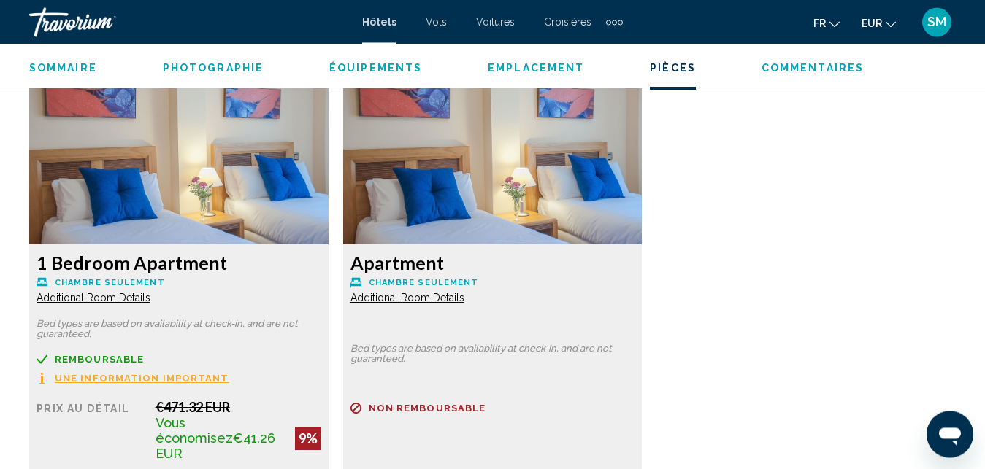
scroll to position [2283, 0]
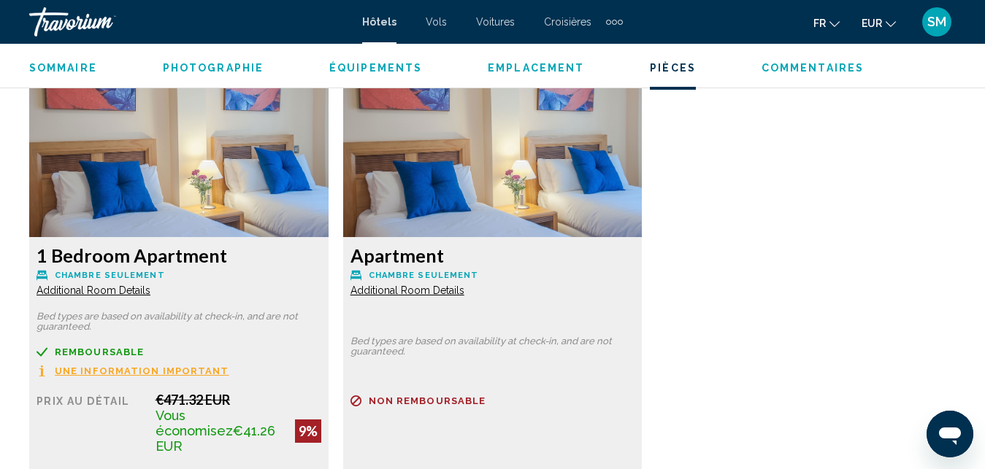
click at [85, 285] on span "Additional Room Details" at bounding box center [93, 291] width 114 height 12
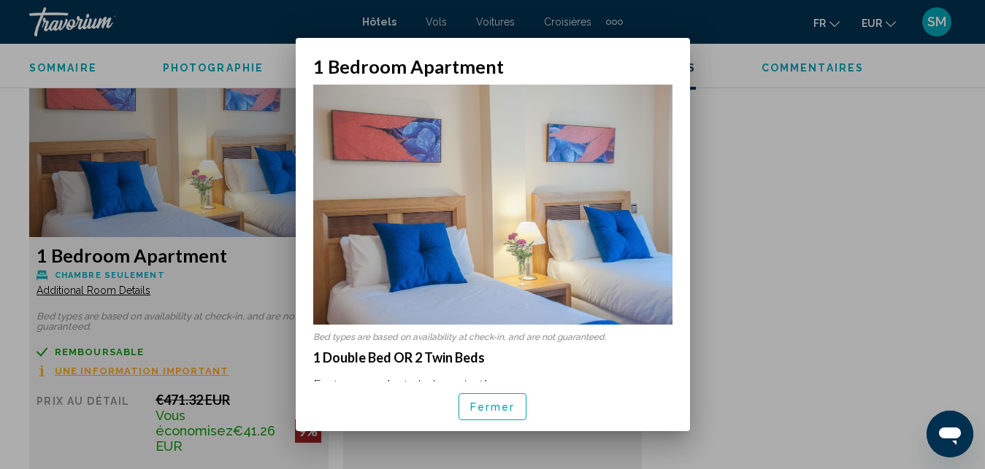
scroll to position [0, 0]
click at [436, 332] on p "Bed types are based on availability at check-in, and are not guaranteed." at bounding box center [492, 337] width 359 height 10
click at [499, 404] on span "Fermer" at bounding box center [492, 407] width 45 height 12
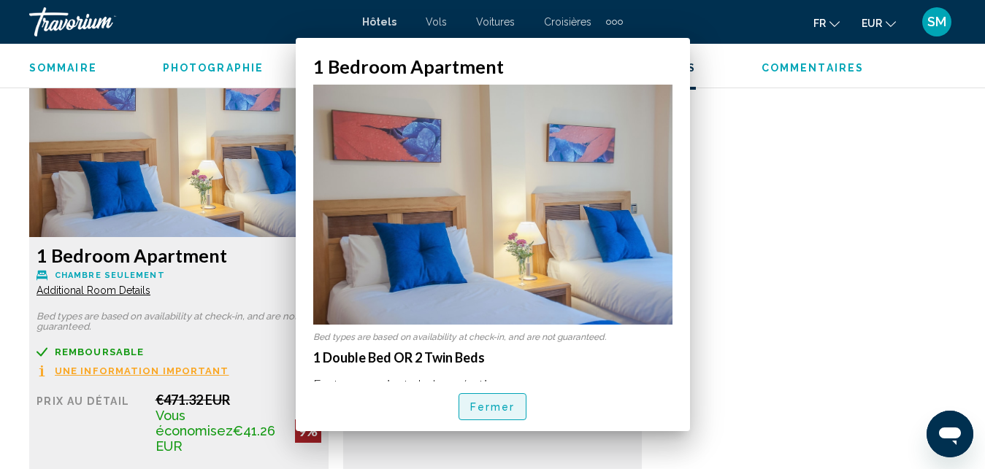
scroll to position [2283, 0]
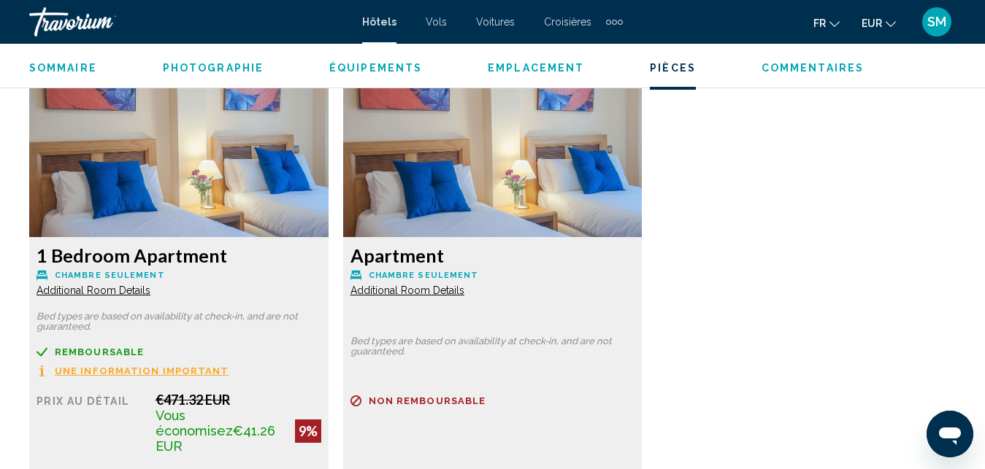
click at [133, 285] on span "Additional Room Details" at bounding box center [93, 291] width 114 height 12
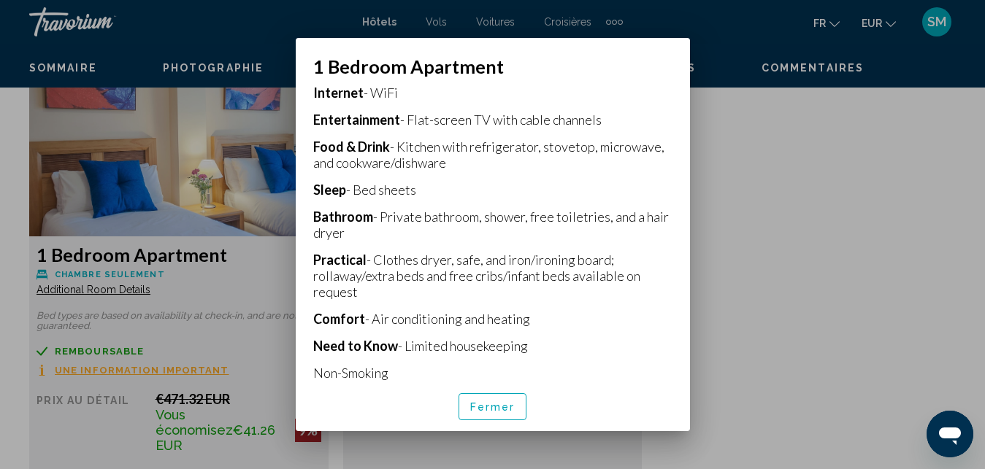
scroll to position [364, 0]
click at [497, 411] on span "Fermer" at bounding box center [492, 407] width 45 height 12
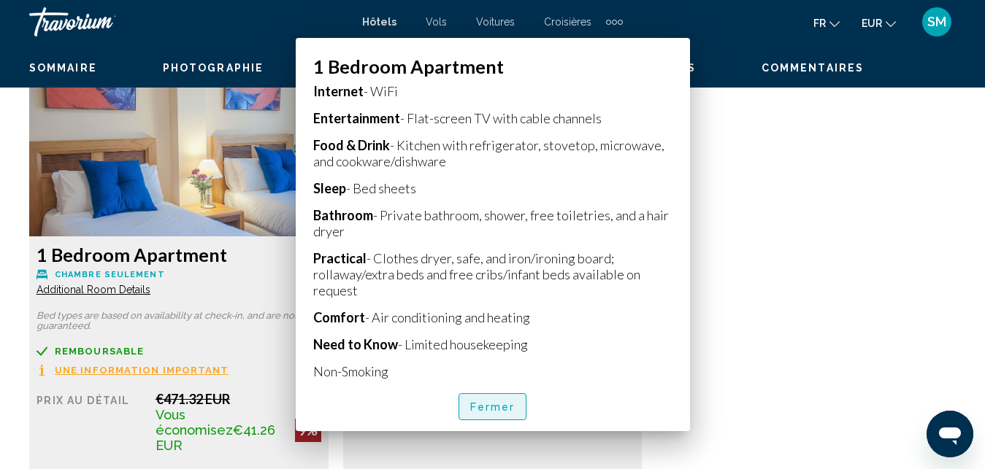
scroll to position [2283, 0]
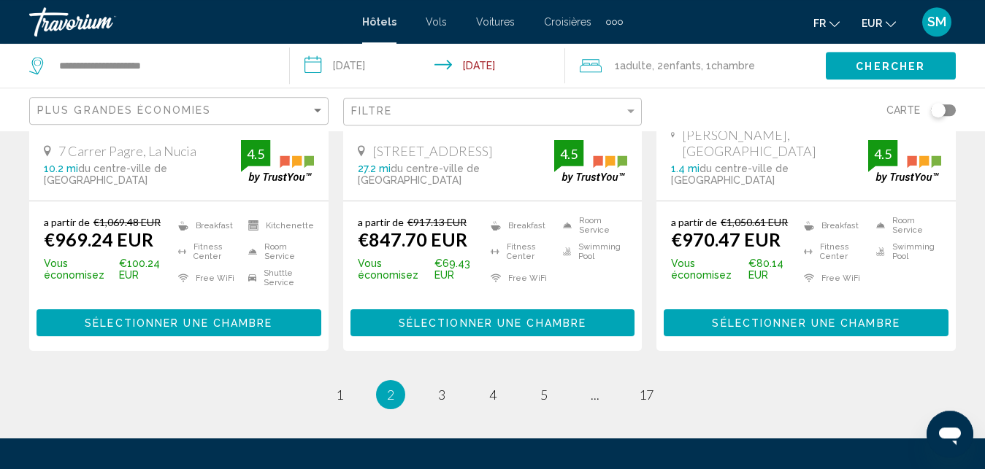
scroll to position [2060, 0]
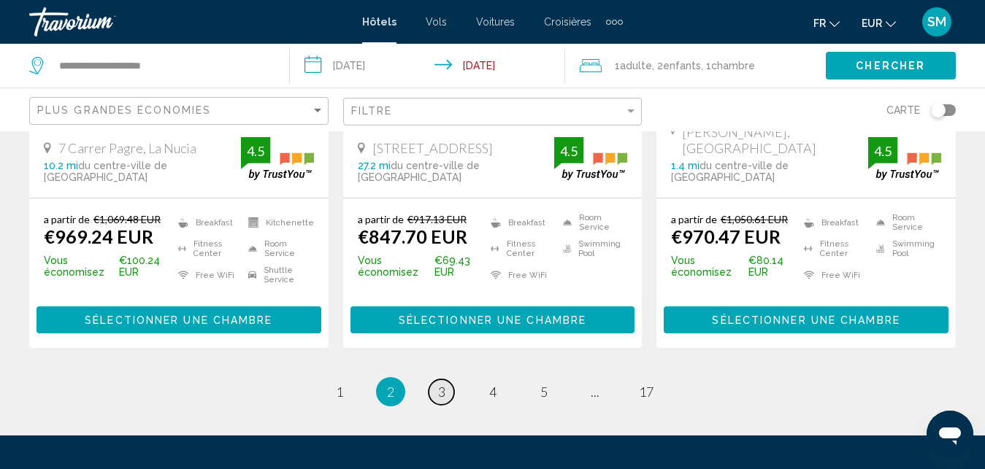
click at [439, 384] on span "3" at bounding box center [441, 392] width 7 height 16
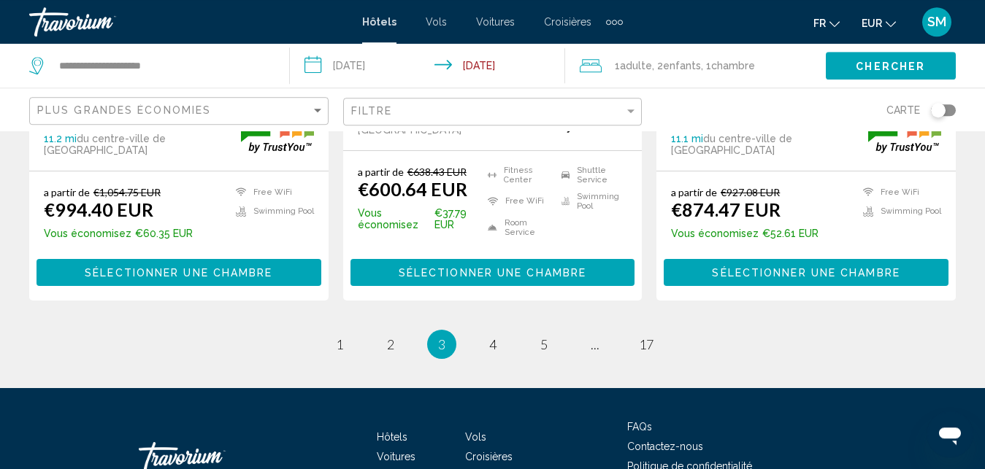
scroll to position [2097, 0]
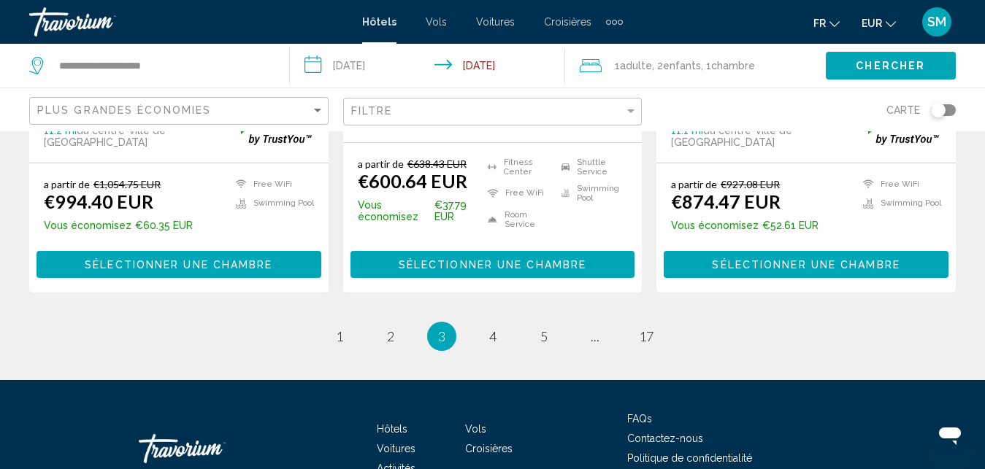
click at [872, 207] on icon "Main content" at bounding box center [868, 208] width 10 height 2
click at [457, 251] on button "Sélectionner une chambre" at bounding box center [492, 264] width 285 height 27
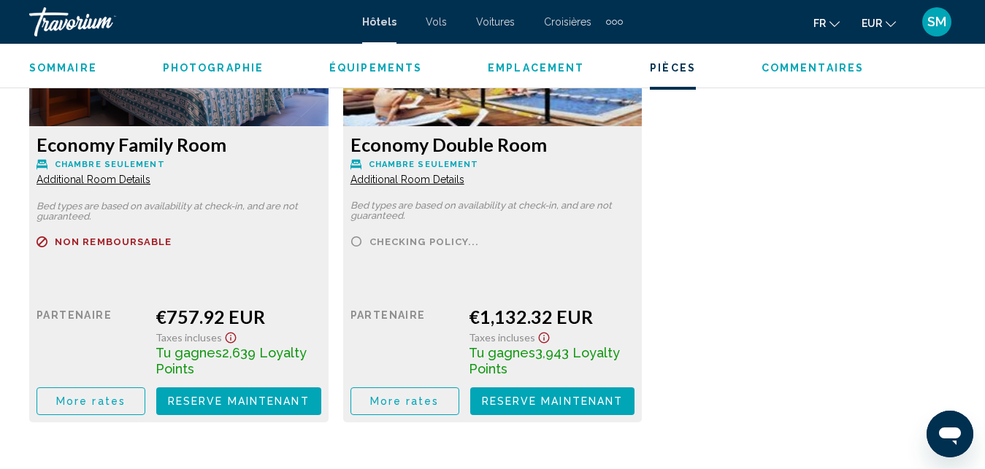
scroll to position [5436, 0]
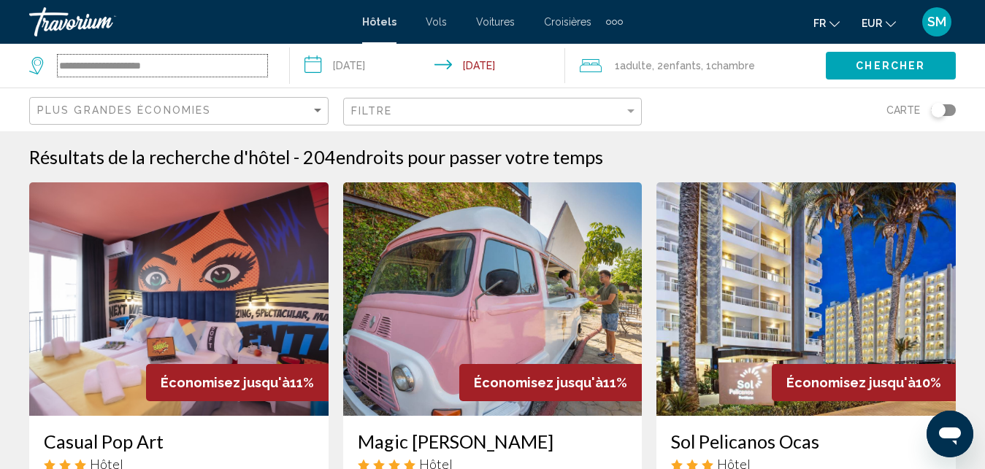
click at [260, 68] on input "**********" at bounding box center [163, 66] width 210 height 22
type input "*"
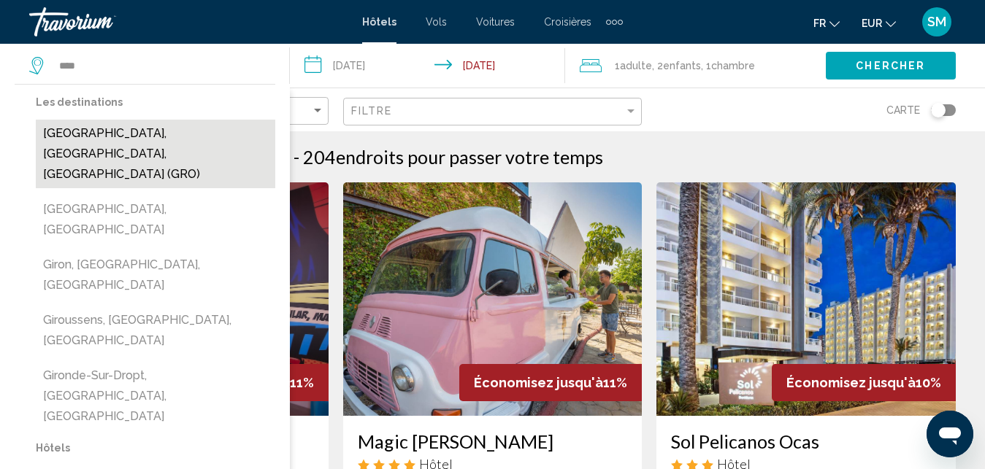
click at [109, 131] on button "[GEOGRAPHIC_DATA], [GEOGRAPHIC_DATA], [GEOGRAPHIC_DATA] (GRO)" at bounding box center [155, 154] width 239 height 69
type input "**********"
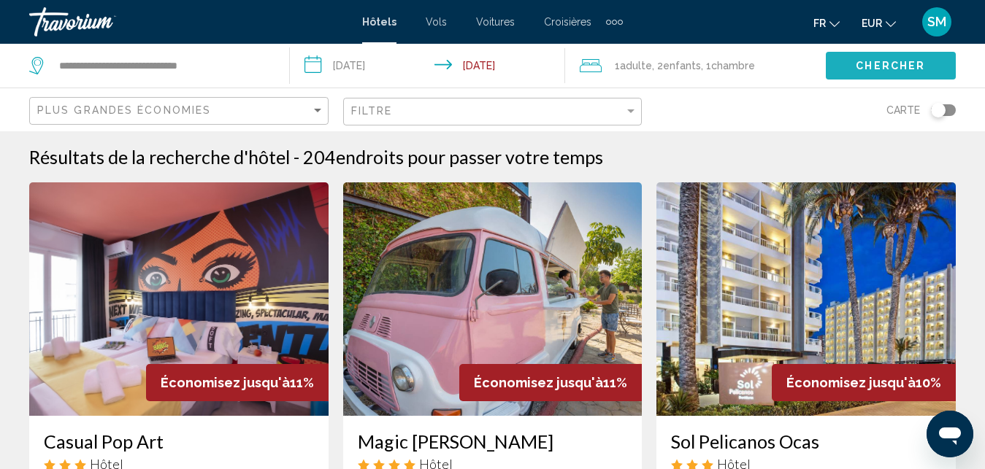
click at [877, 64] on span "Chercher" at bounding box center [890, 67] width 69 height 12
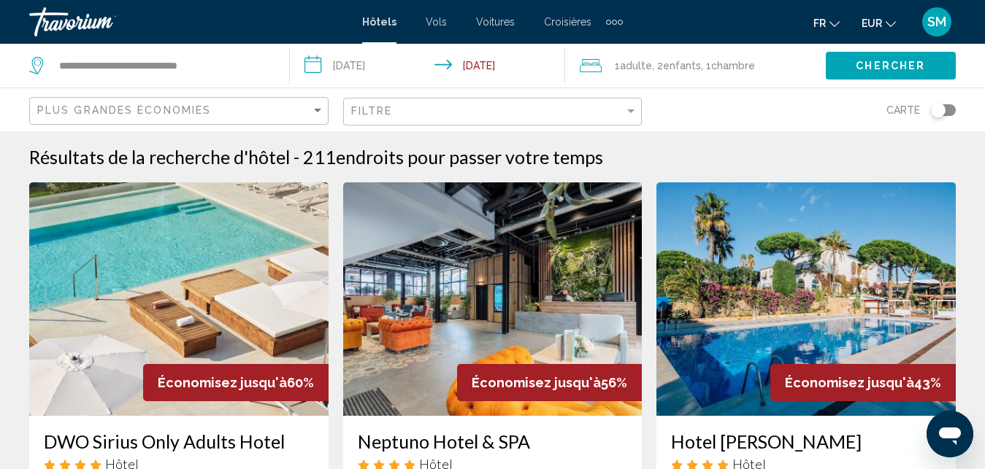
click at [888, 66] on span "Chercher" at bounding box center [890, 67] width 69 height 12
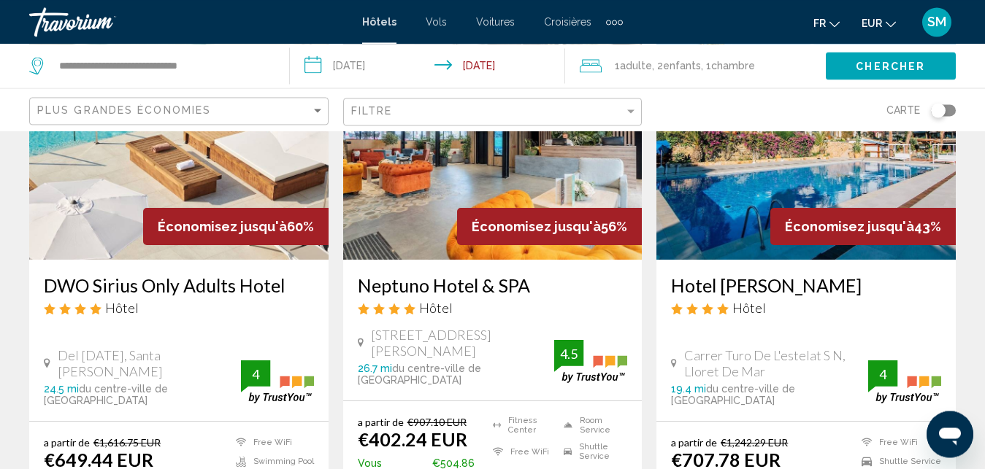
scroll to position [161, 0]
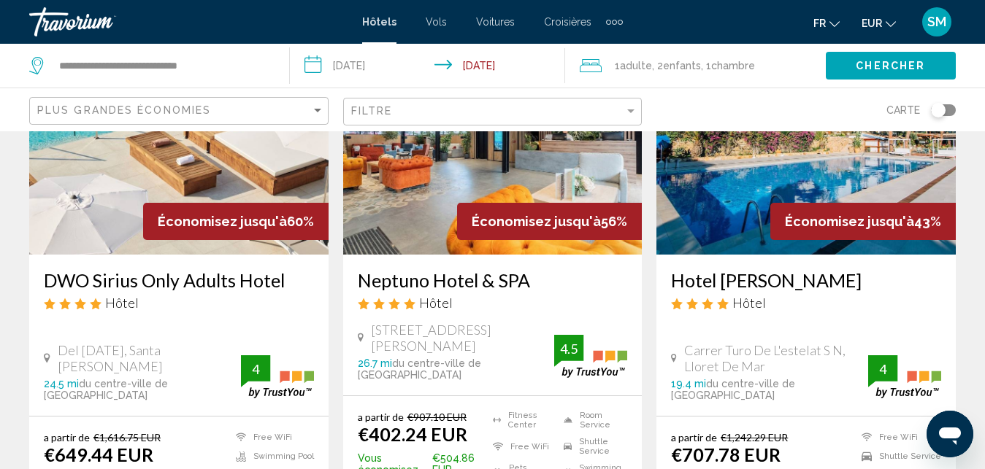
click at [477, 280] on h3 "Neptuno Hotel & SPA" at bounding box center [493, 280] width 270 height 22
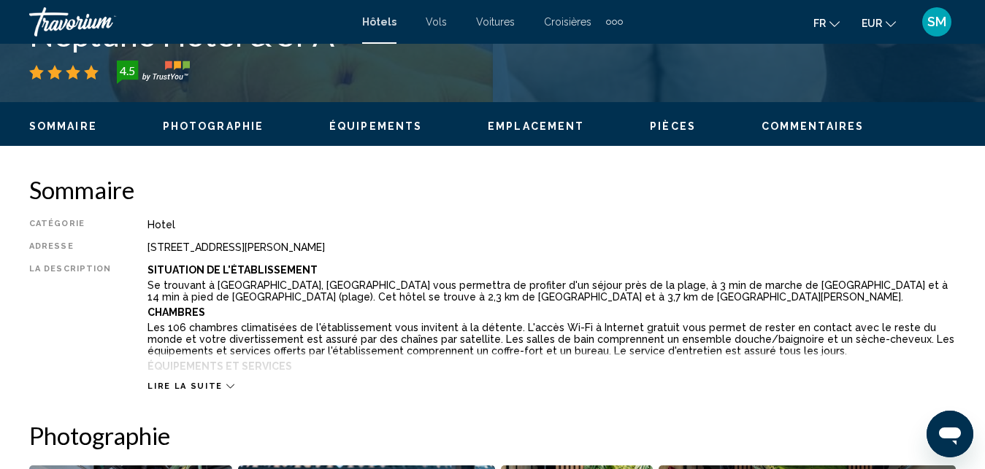
scroll to position [279, 0]
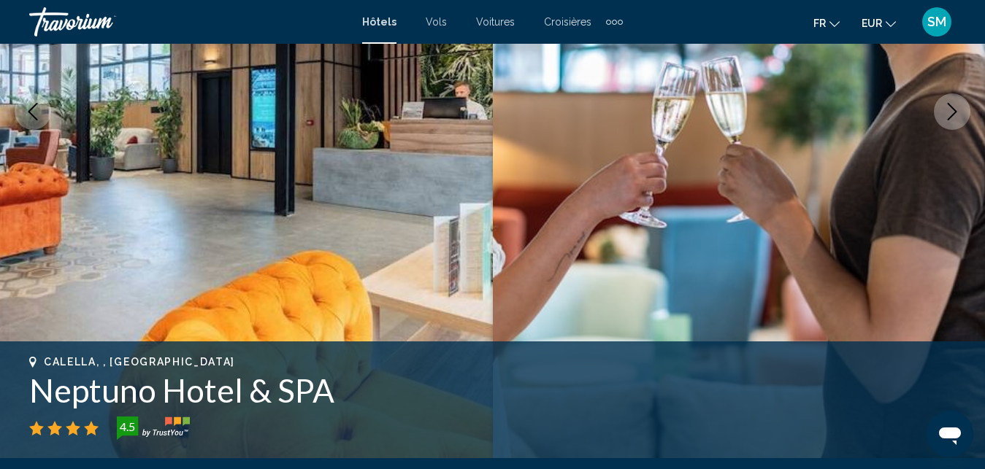
click at [958, 118] on icon "Next image" at bounding box center [952, 112] width 18 height 18
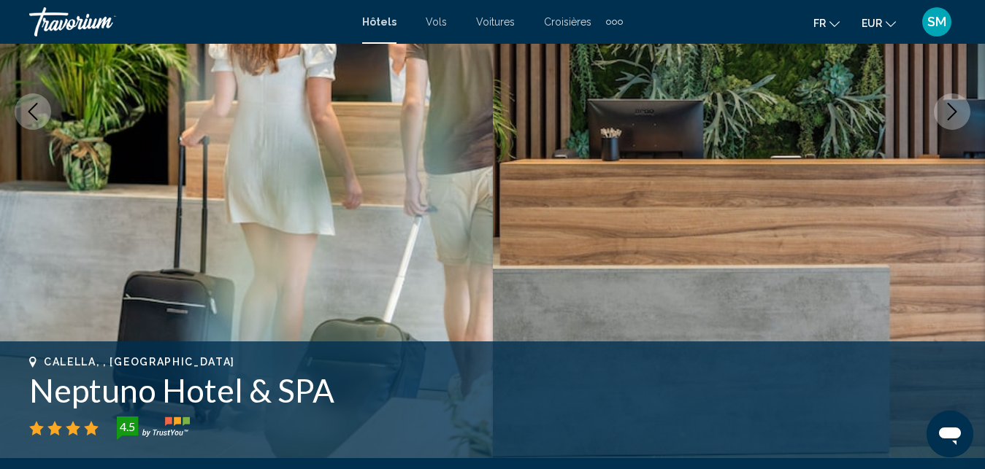
click at [958, 118] on icon "Next image" at bounding box center [952, 112] width 18 height 18
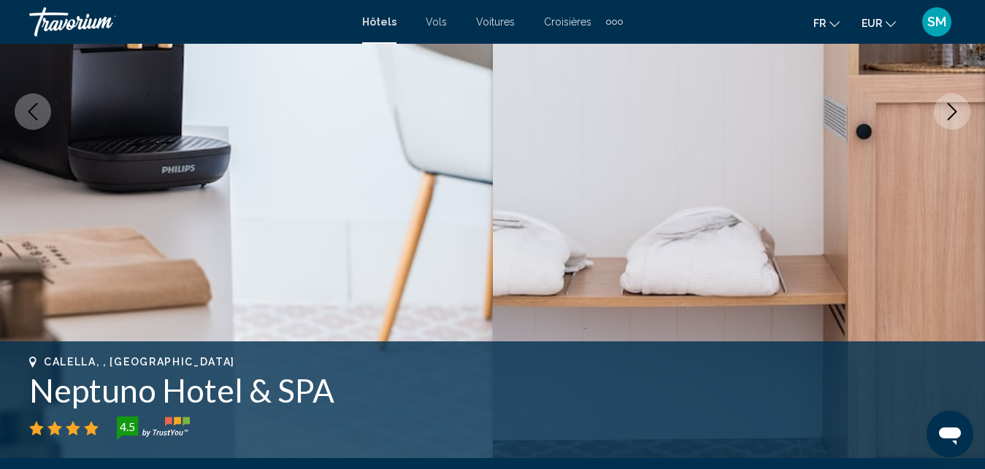
click at [958, 118] on icon "Next image" at bounding box center [952, 112] width 18 height 18
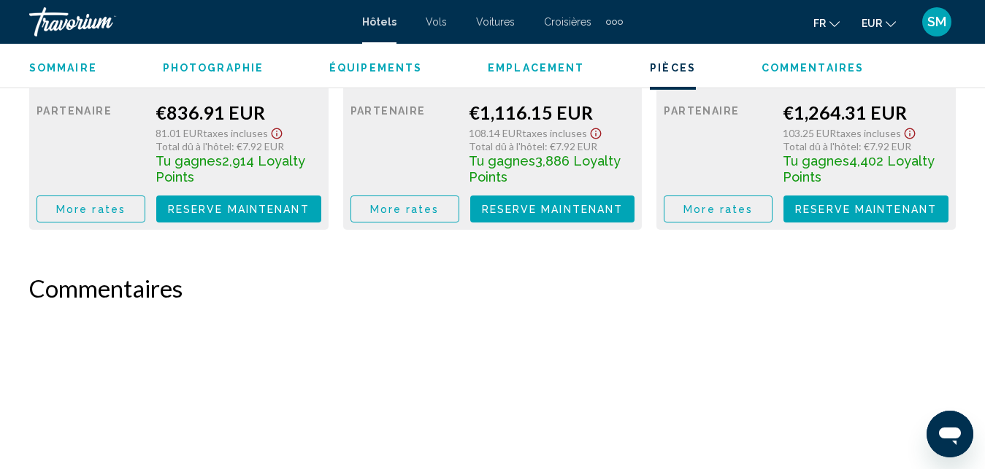
scroll to position [3678, 0]
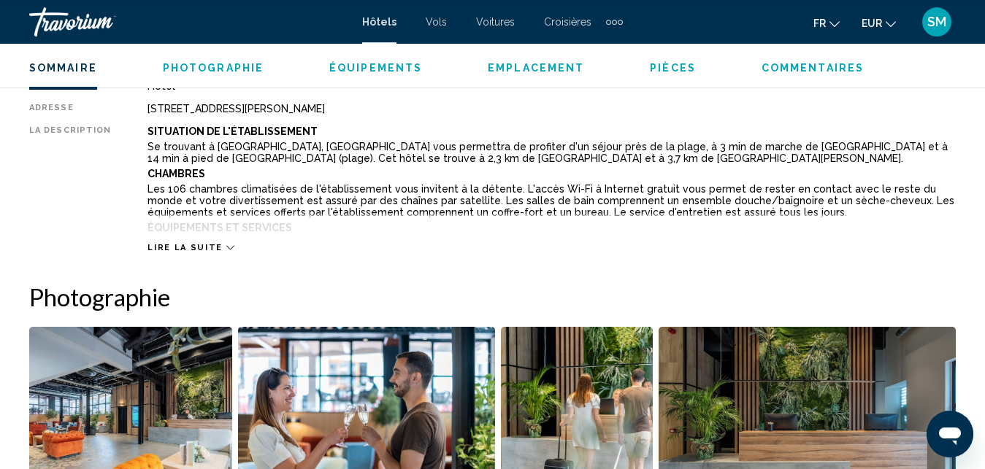
scroll to position [782, 0]
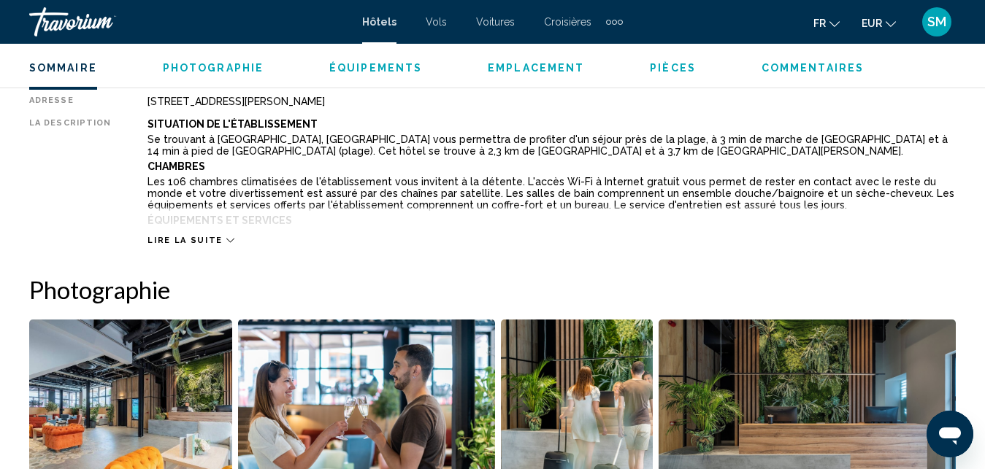
click at [226, 239] on icon "Main content" at bounding box center [230, 241] width 8 height 8
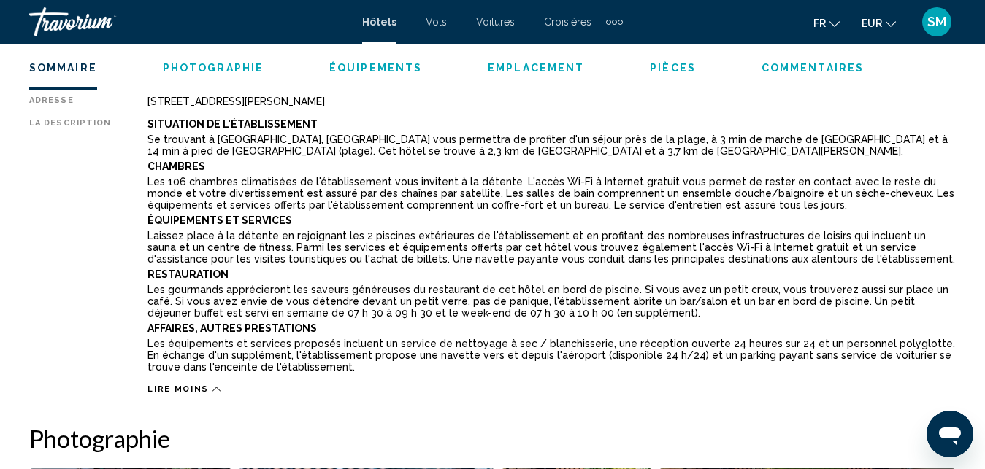
click at [396, 68] on span "Équipements" at bounding box center [375, 68] width 93 height 12
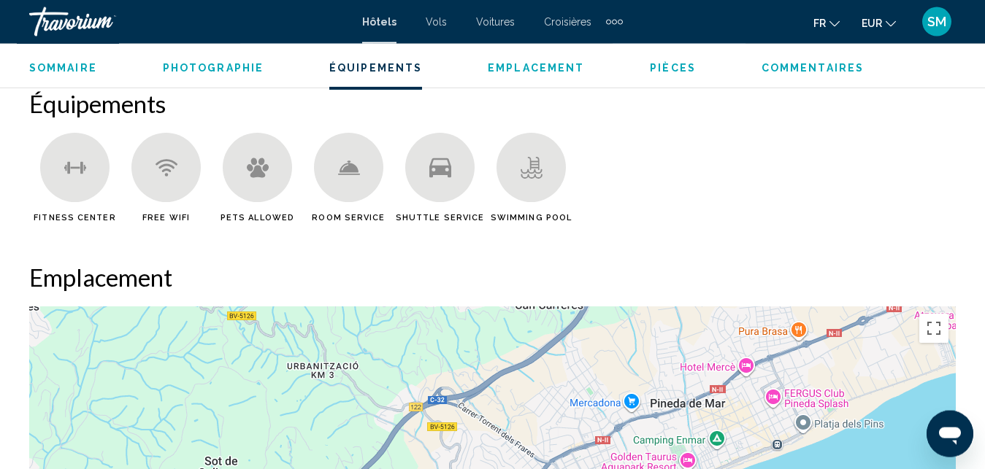
scroll to position [1568, 0]
